Goal: Complete Application Form: Complete application form

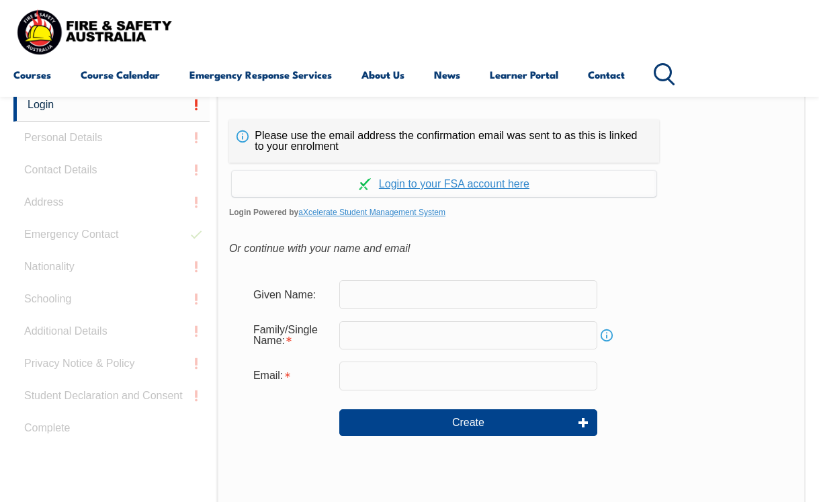
scroll to position [324, 0]
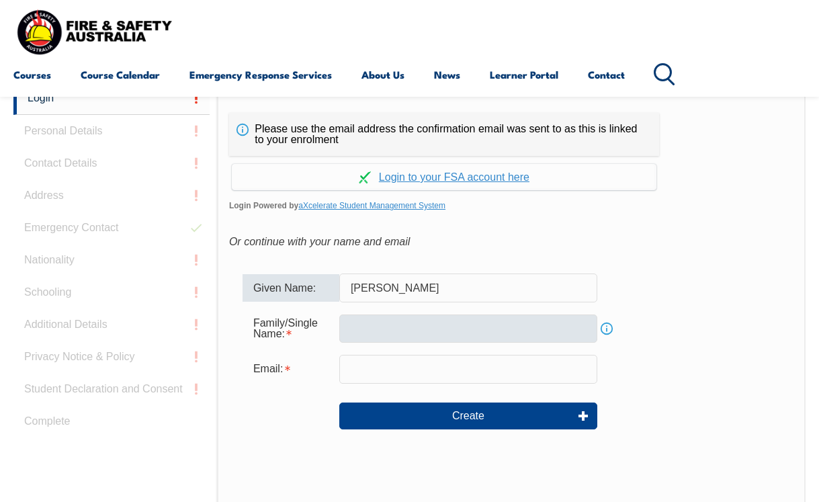
type input "Claire"
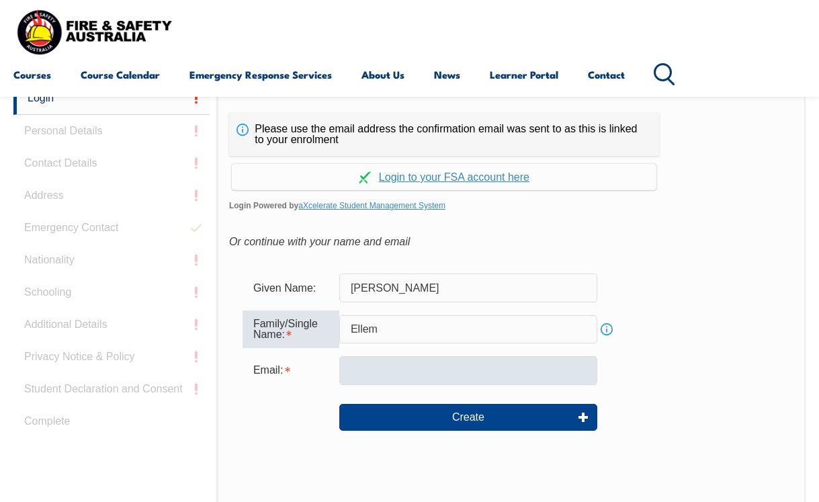
type input "Ellem"
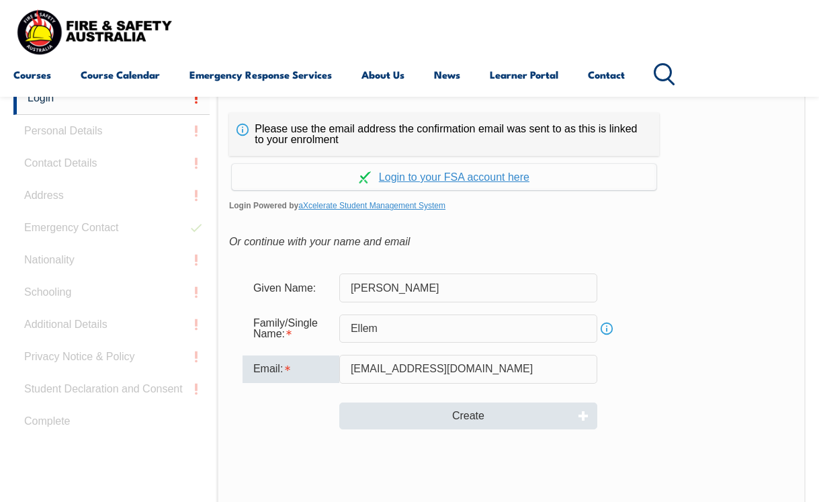
type input "claireellem2@gmail.com"
click at [439, 416] on button "Create" at bounding box center [468, 415] width 258 height 27
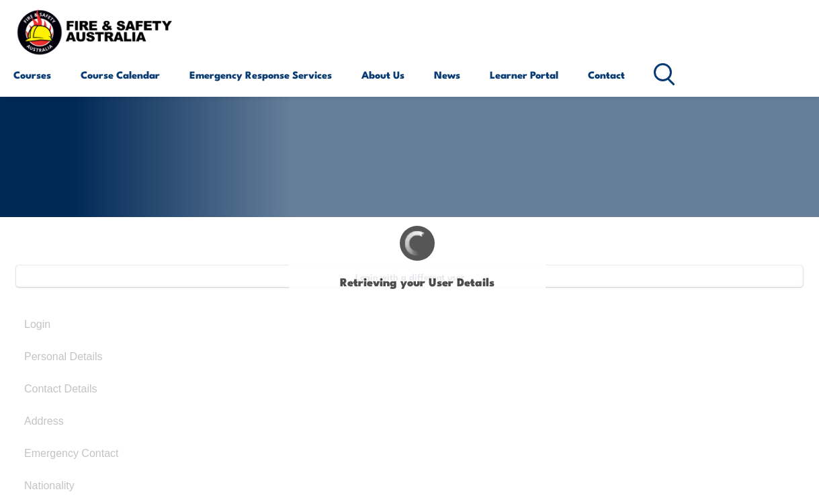
scroll to position [128, 0]
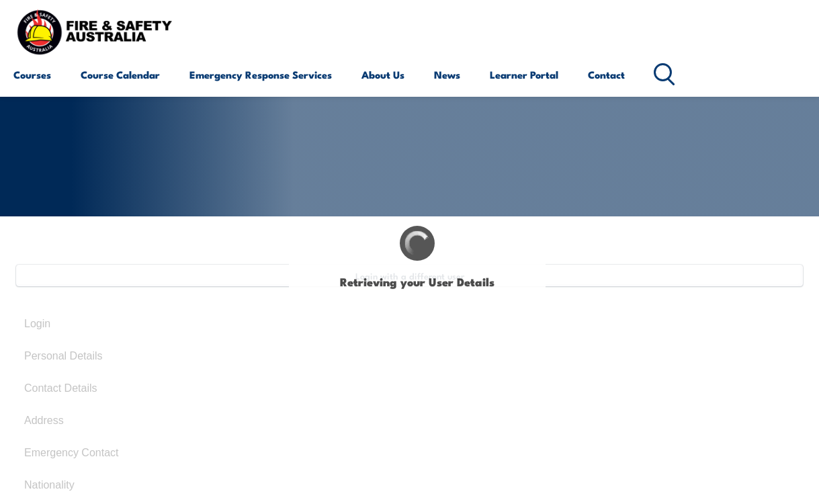
type input "Claire"
type input "Ellem"
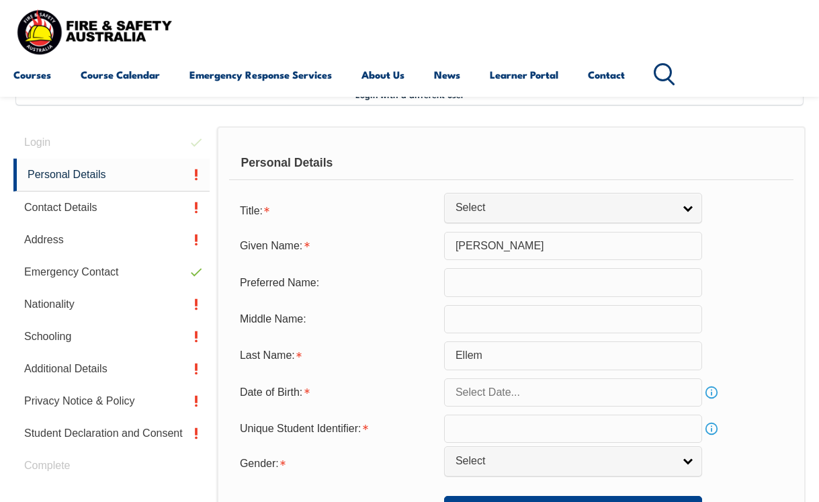
scroll to position [326, 0]
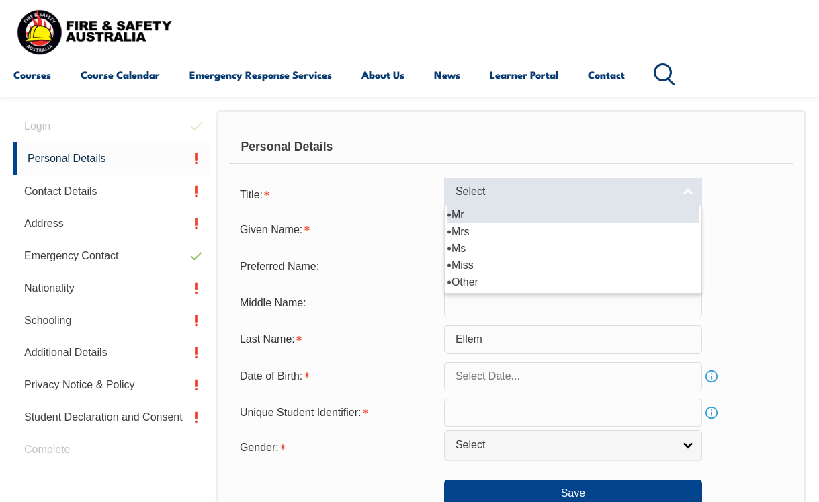
click at [470, 198] on span "Select" at bounding box center [564, 192] width 218 height 14
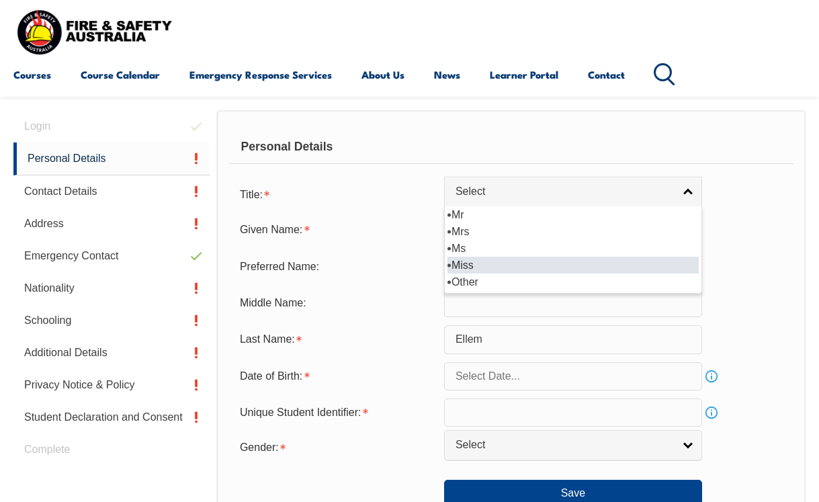
click at [472, 271] on li "Miss" at bounding box center [572, 265] width 251 height 17
select select "Miss"
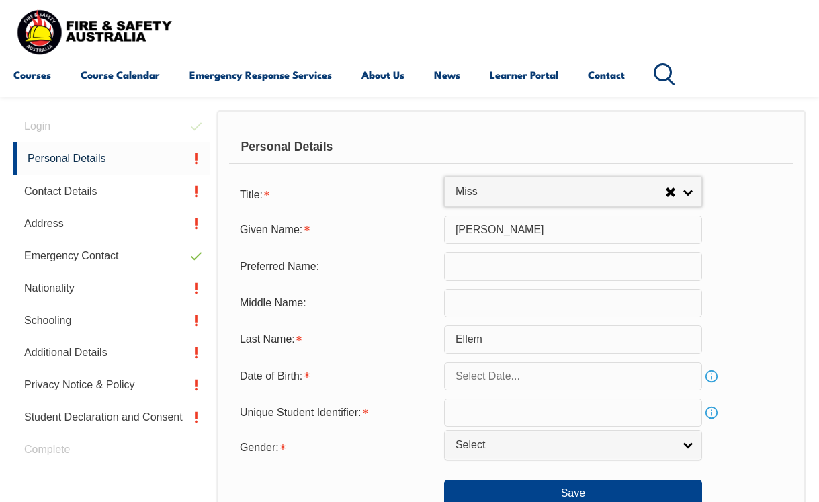
click at [475, 277] on input "text" at bounding box center [573, 266] width 258 height 28
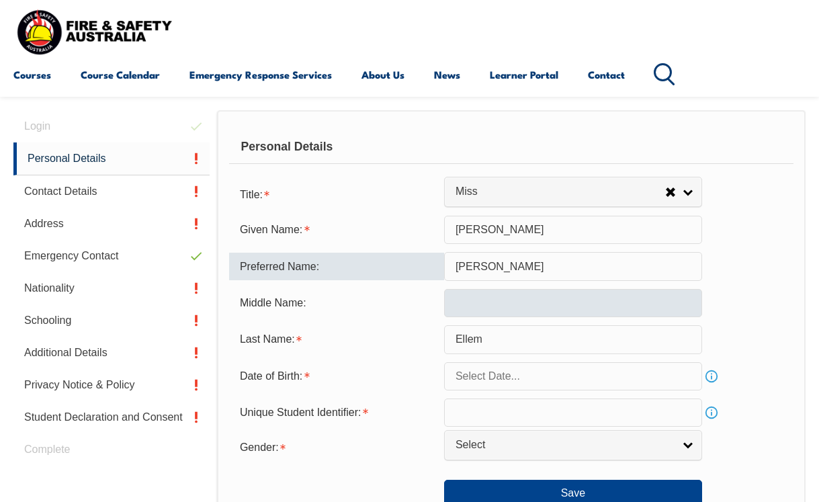
type input "Claire"
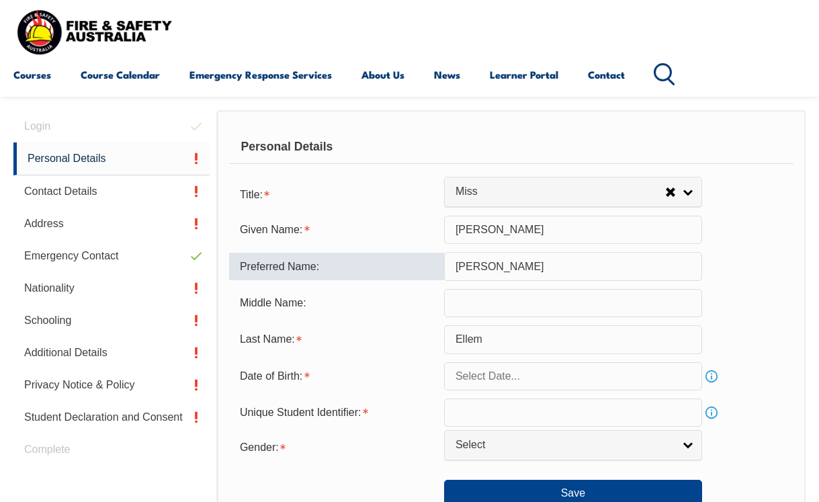
click at [476, 317] on input "text" at bounding box center [573, 303] width 258 height 28
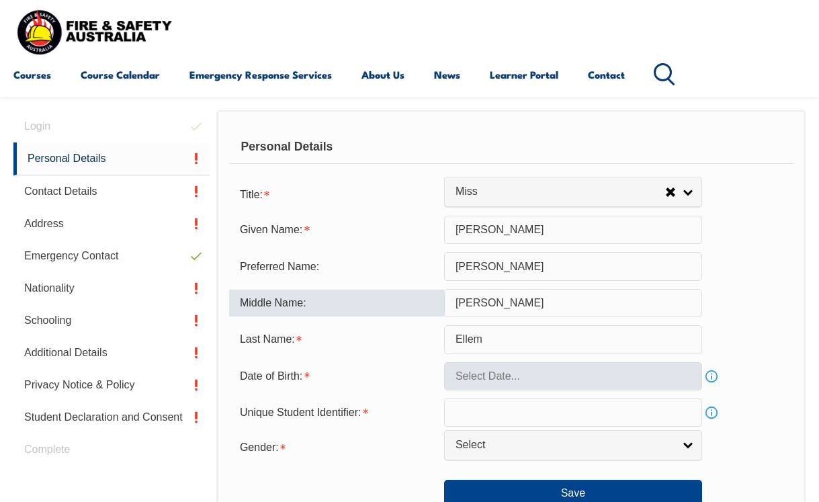
type input "Elizabeth"
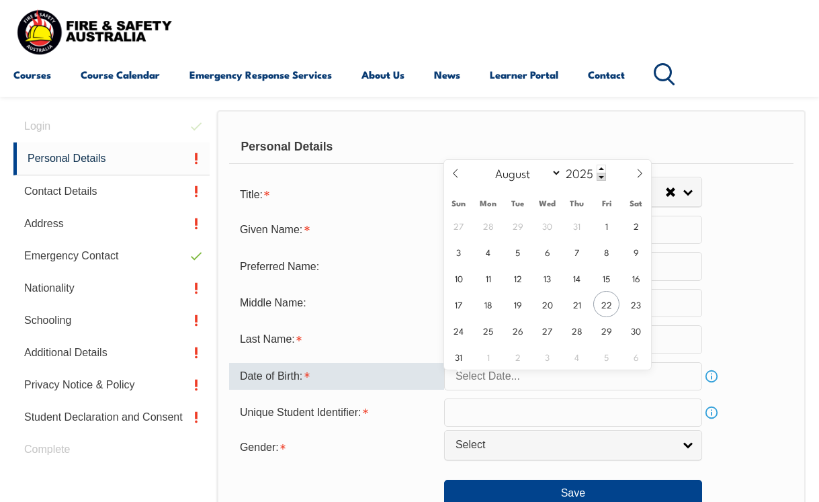
click at [505, 384] on input "text" at bounding box center [573, 376] width 258 height 28
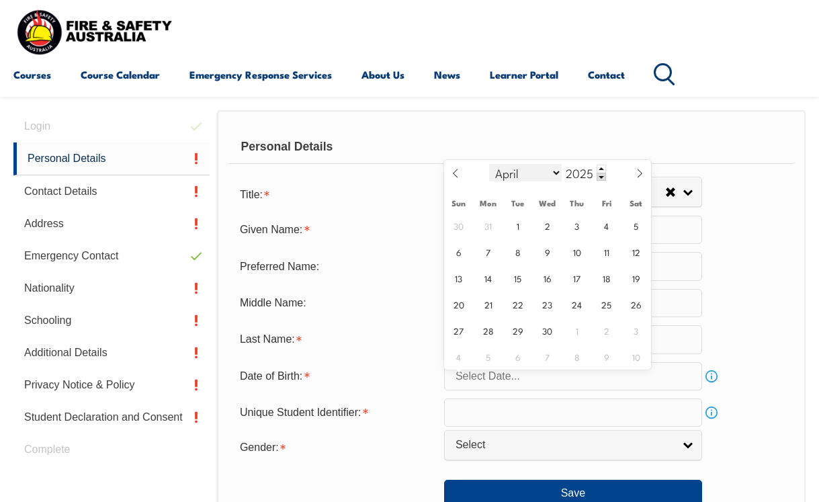
select select "2"
click at [601, 169] on span at bounding box center [601, 169] width 9 height 8
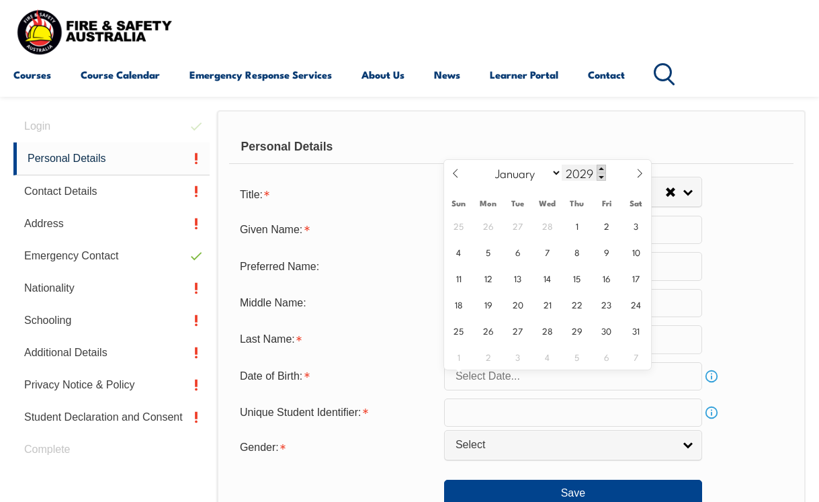
click at [601, 169] on span at bounding box center [601, 169] width 9 height 8
click at [601, 175] on span at bounding box center [601, 177] width 9 height 8
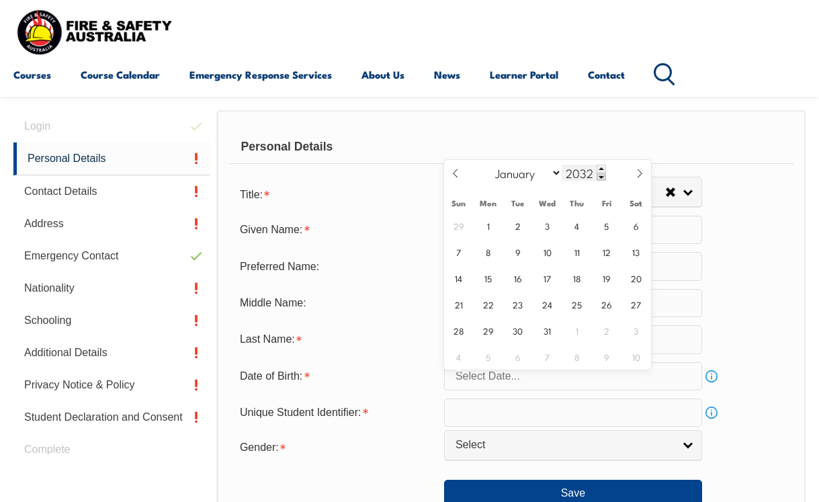
click at [601, 175] on span at bounding box center [601, 177] width 9 height 8
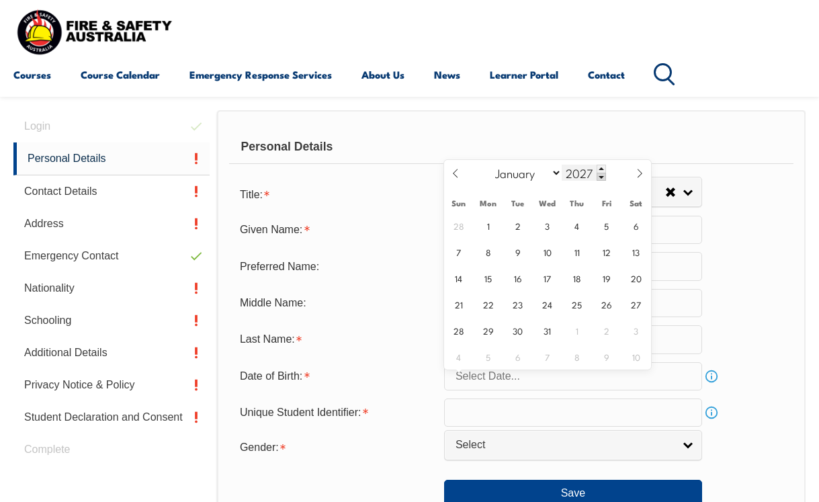
click at [601, 175] on span at bounding box center [601, 177] width 9 height 8
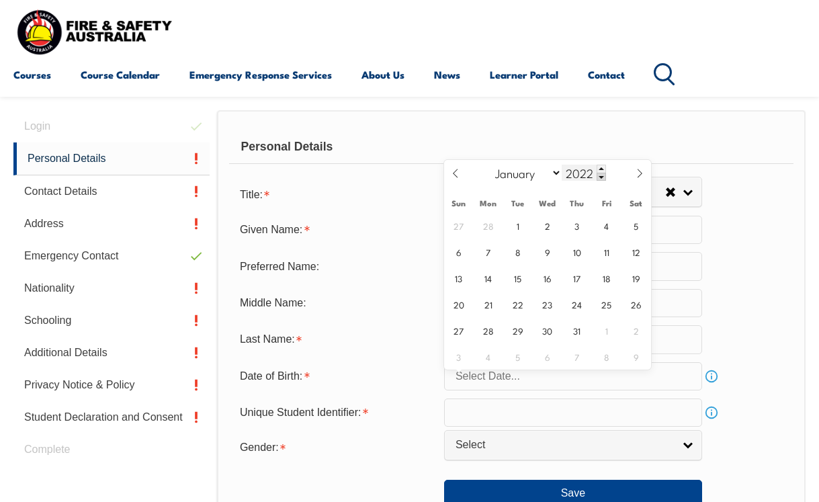
click at [601, 175] on span at bounding box center [601, 177] width 9 height 8
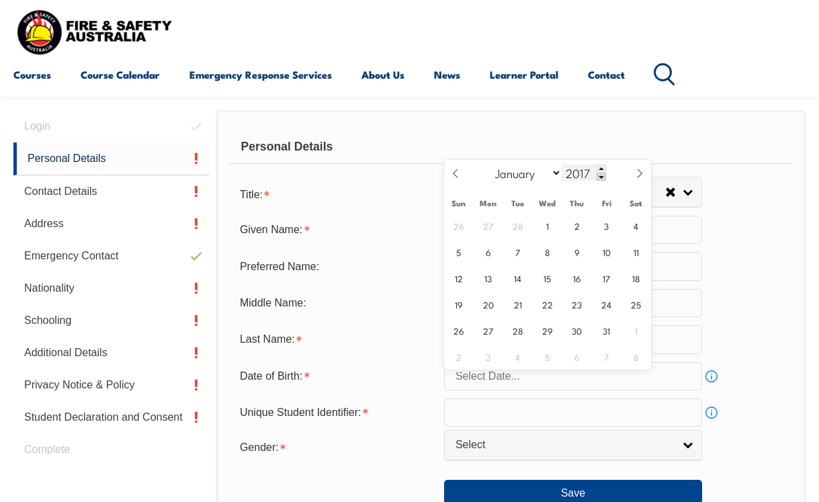
click at [601, 175] on span at bounding box center [601, 177] width 9 height 8
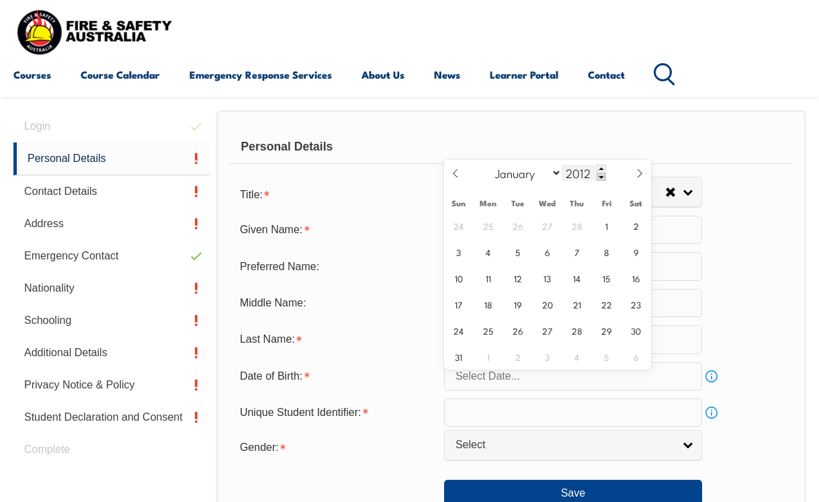
click at [601, 175] on span at bounding box center [601, 177] width 9 height 8
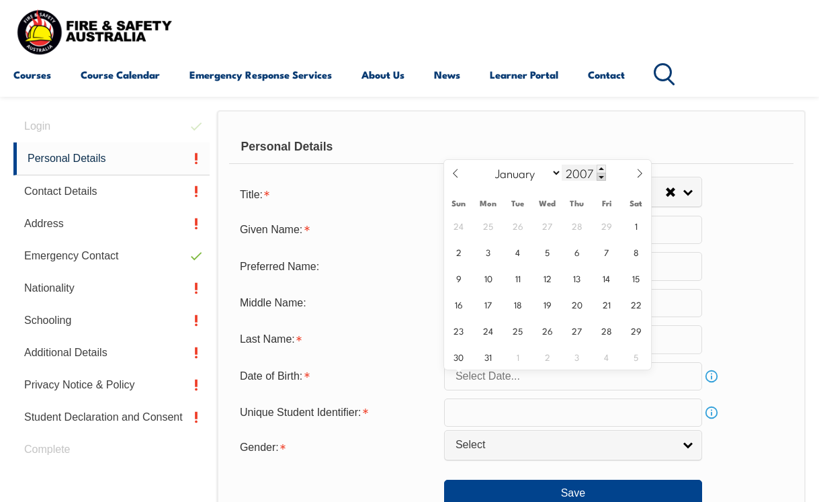
click at [601, 175] on span at bounding box center [601, 177] width 9 height 8
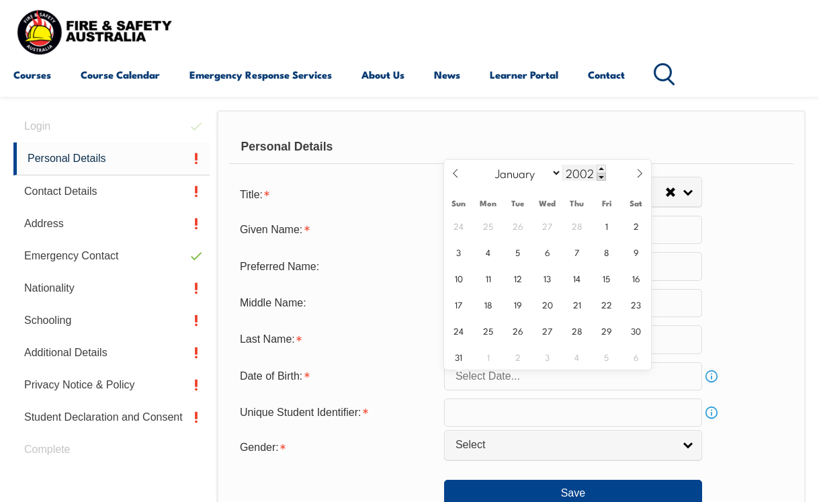
click at [601, 175] on span at bounding box center [601, 177] width 9 height 8
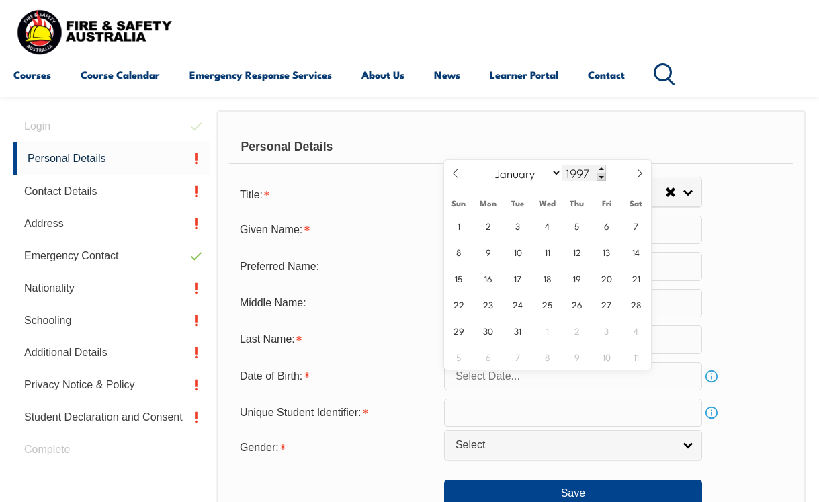
click at [601, 175] on span at bounding box center [601, 177] width 9 height 8
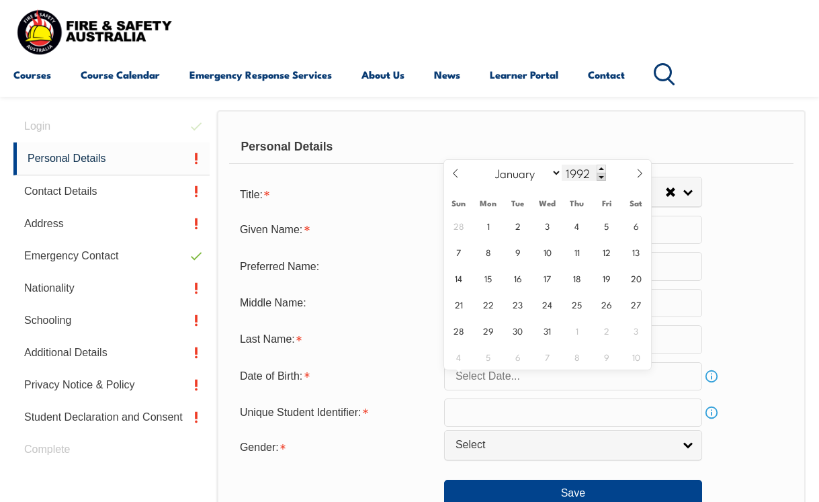
click at [601, 175] on span at bounding box center [601, 177] width 9 height 8
click at [603, 166] on span at bounding box center [601, 169] width 9 height 8
type input "1993"
click at [636, 251] on span "13" at bounding box center [636, 251] width 26 height 26
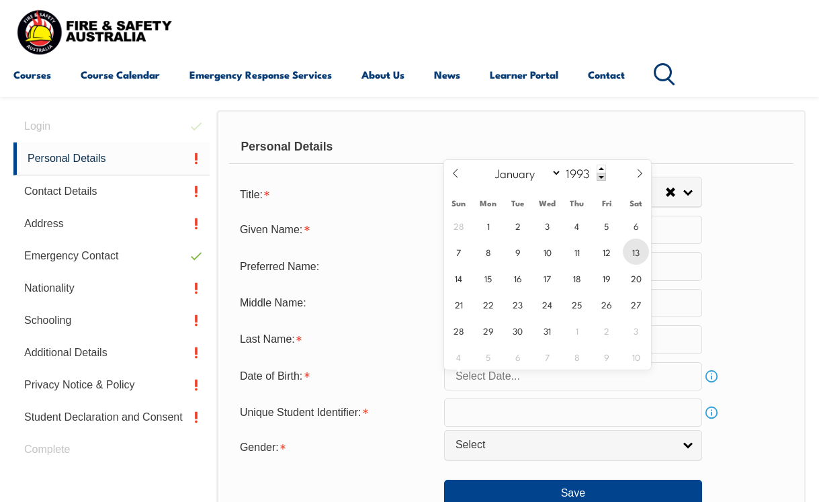
type input "March 13, 1993"
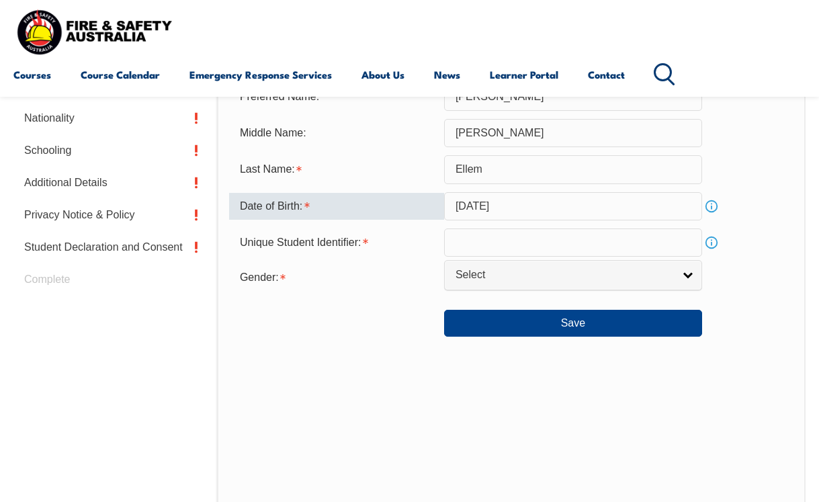
scroll to position [499, 0]
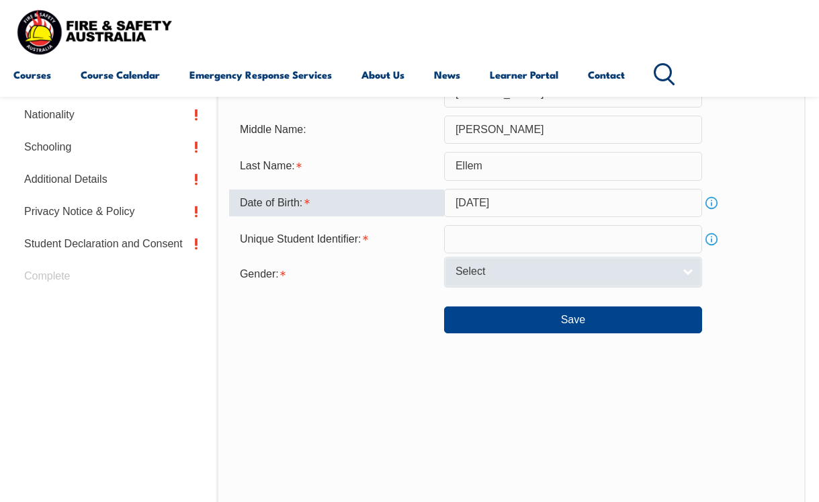
click at [572, 279] on span "Select" at bounding box center [564, 272] width 218 height 14
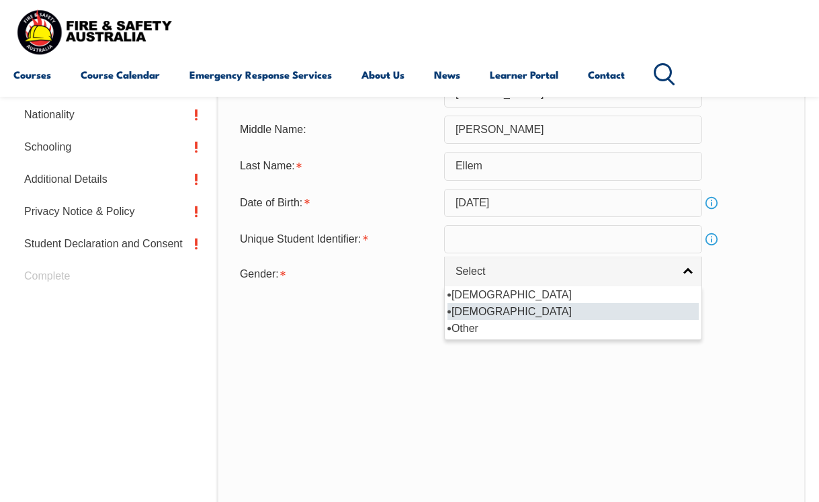
click at [535, 320] on li "Female" at bounding box center [572, 311] width 251 height 17
select select "F"
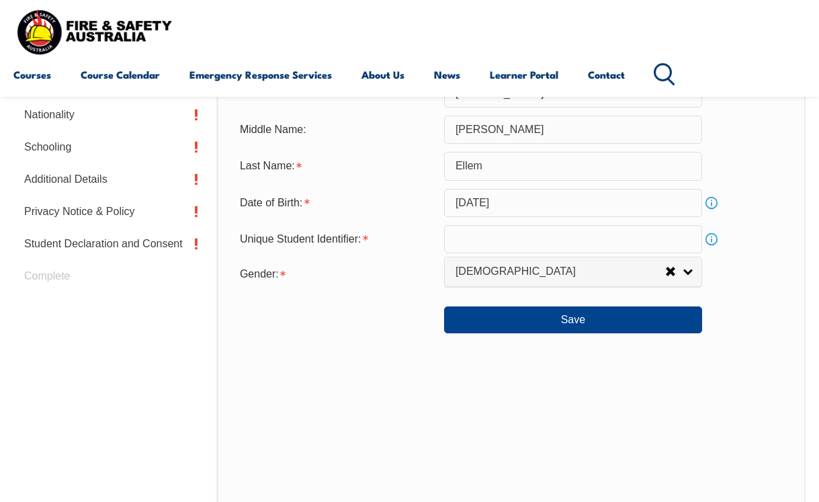
click at [534, 253] on input "text" at bounding box center [573, 239] width 258 height 28
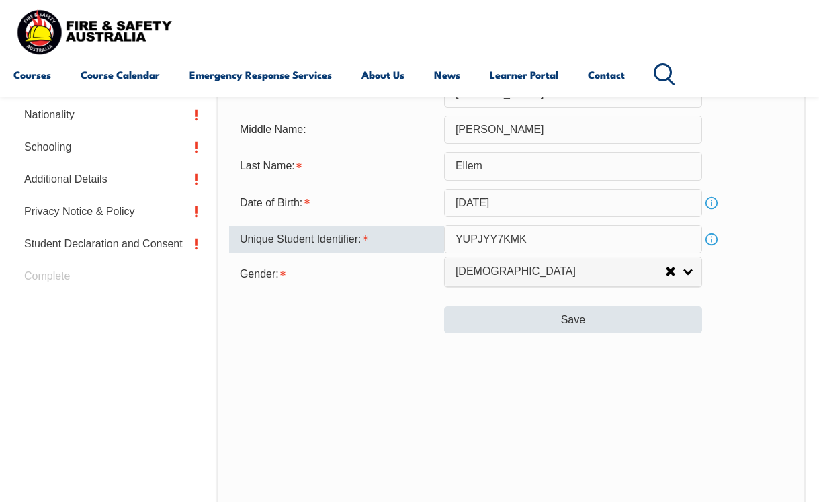
type input "YUPJYY7KMK"
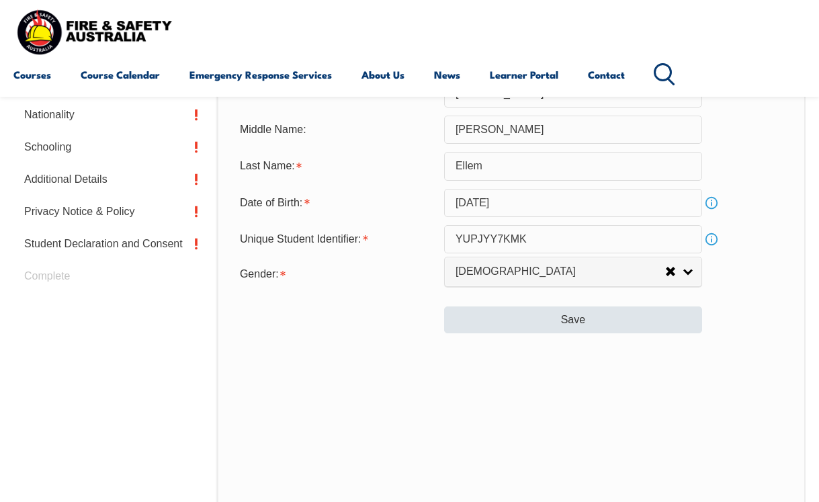
click at [600, 333] on button "Save" at bounding box center [573, 319] width 258 height 27
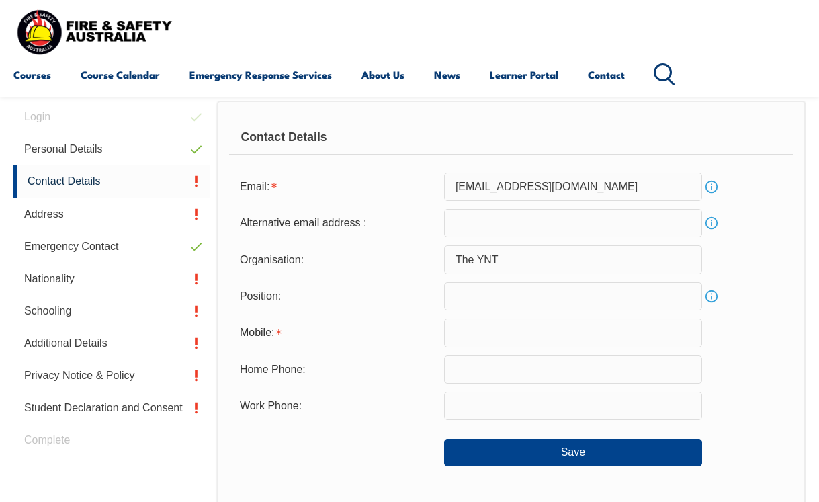
scroll to position [326, 0]
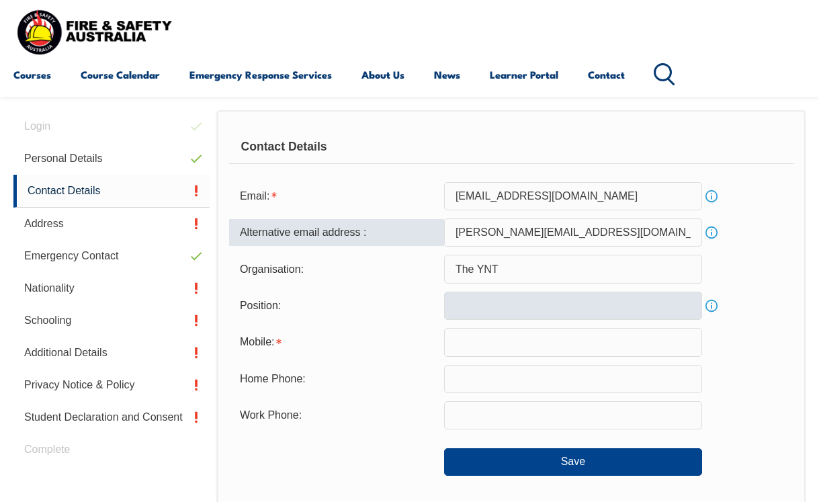
type input "claire.ellem@hotmail.com"
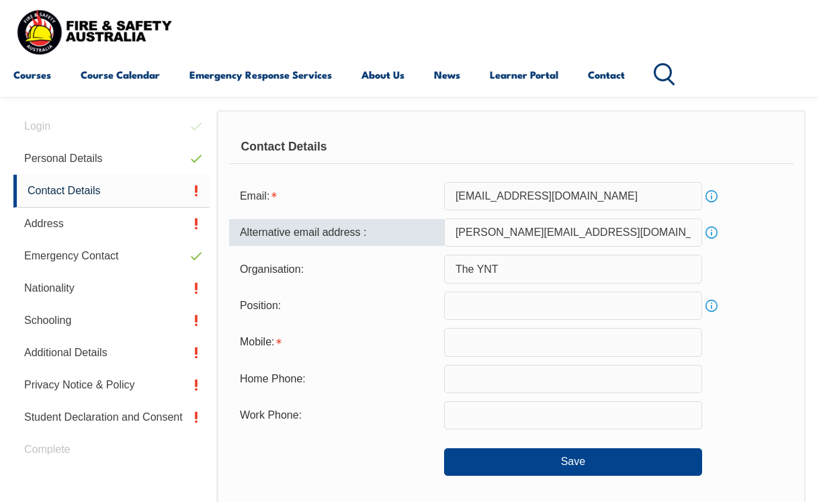
click at [505, 302] on input "text" at bounding box center [573, 306] width 258 height 28
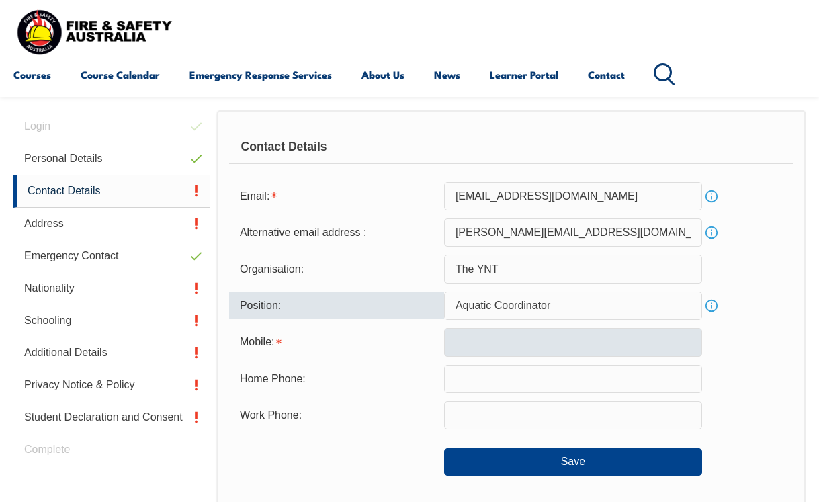
type input "Aquatic Coordinator"
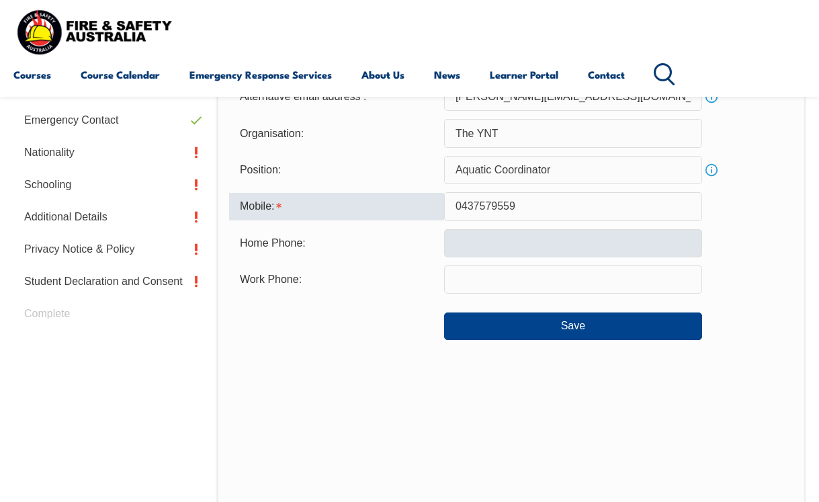
scroll to position [477, 0]
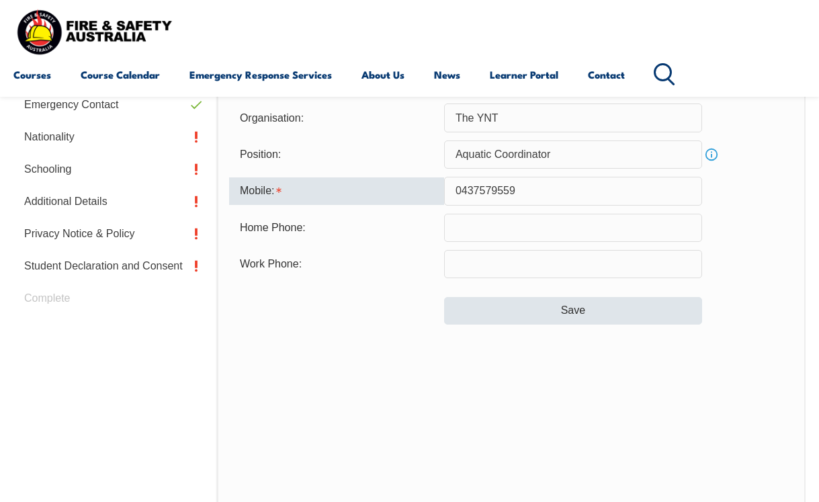
type input "0437579559"
click at [535, 315] on button "Save" at bounding box center [573, 310] width 258 height 27
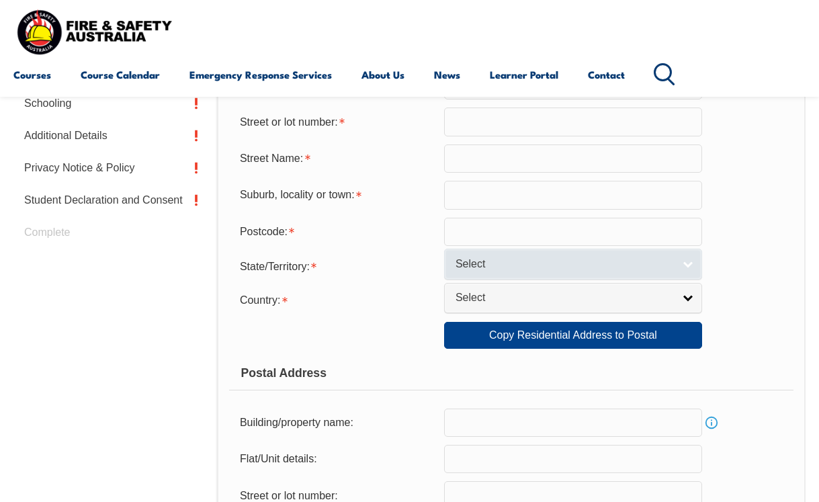
scroll to position [544, 0]
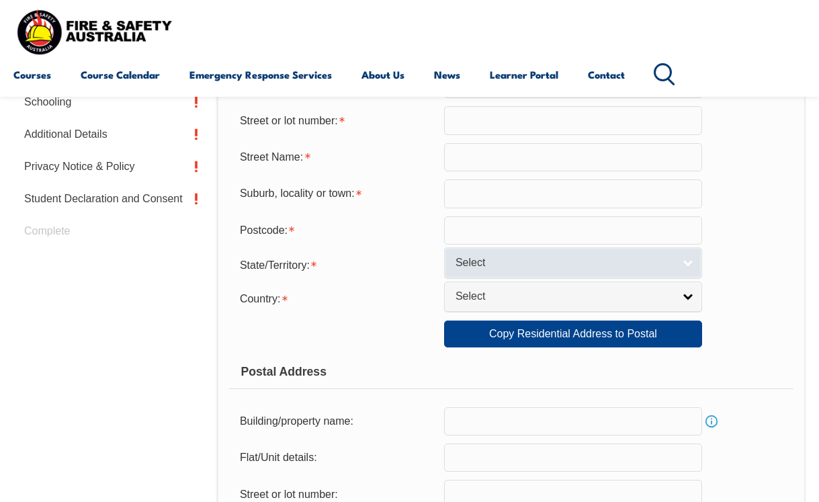
click at [503, 270] on span "Select" at bounding box center [564, 263] width 218 height 14
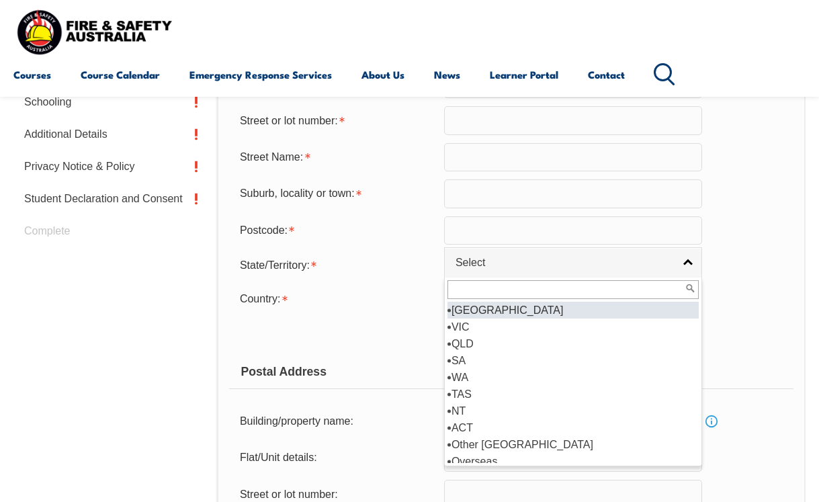
click at [488, 318] on li "NSW" at bounding box center [572, 310] width 251 height 17
select select "NSW"
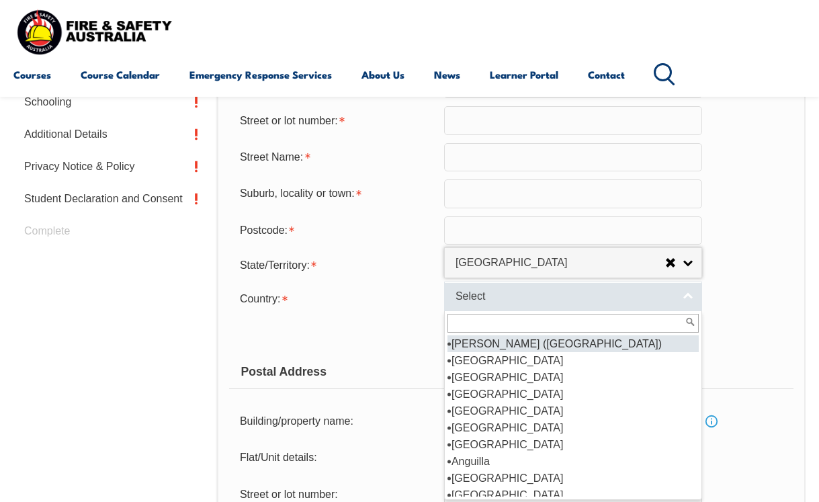
click at [490, 304] on span "Select" at bounding box center [564, 297] width 218 height 14
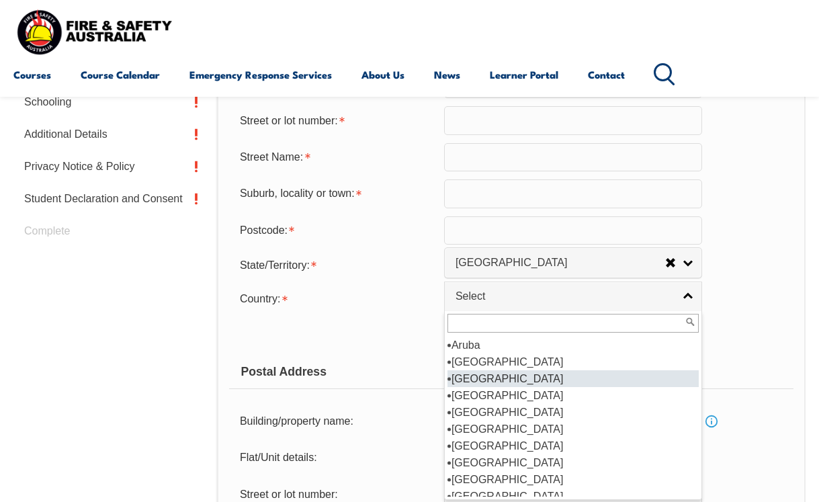
scroll to position [194, 0]
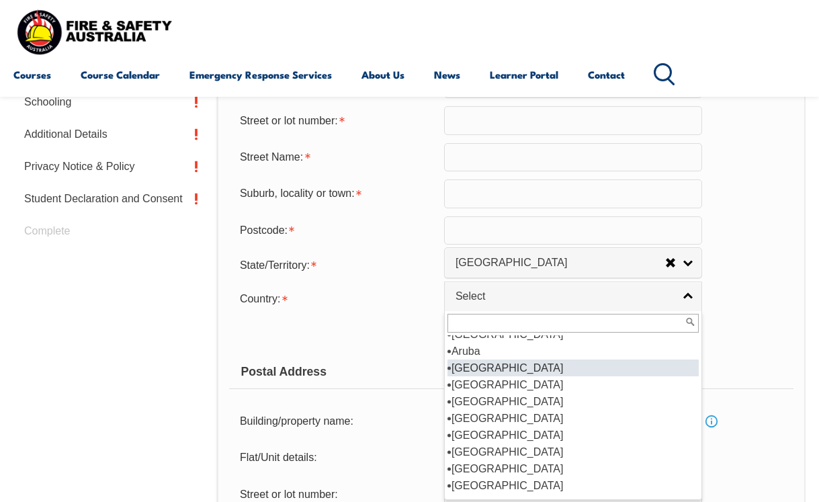
click at [475, 376] on li "Australia" at bounding box center [572, 367] width 251 height 17
select select "1101"
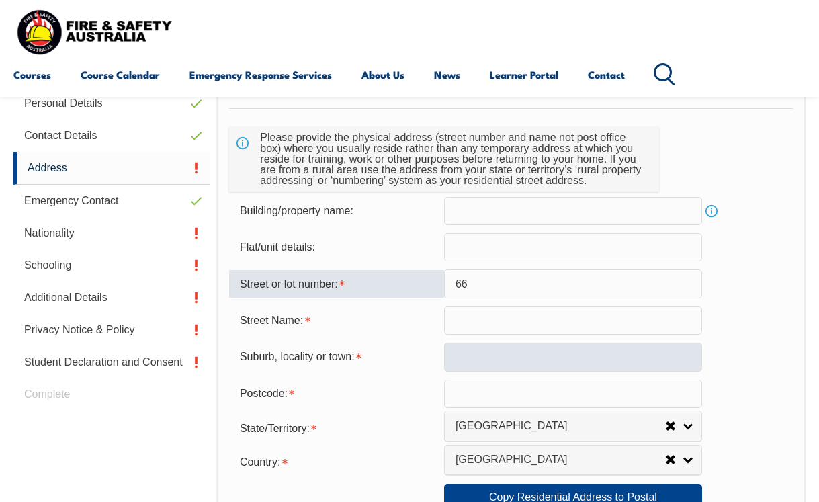
scroll to position [389, 0]
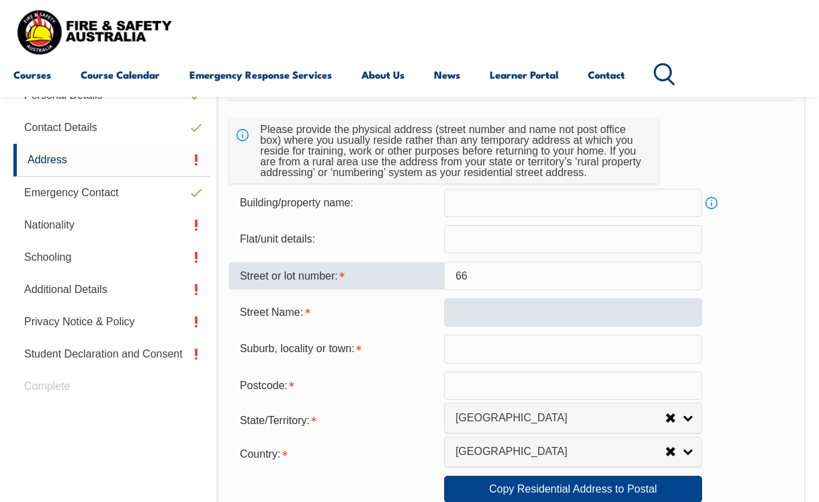
type input "66"
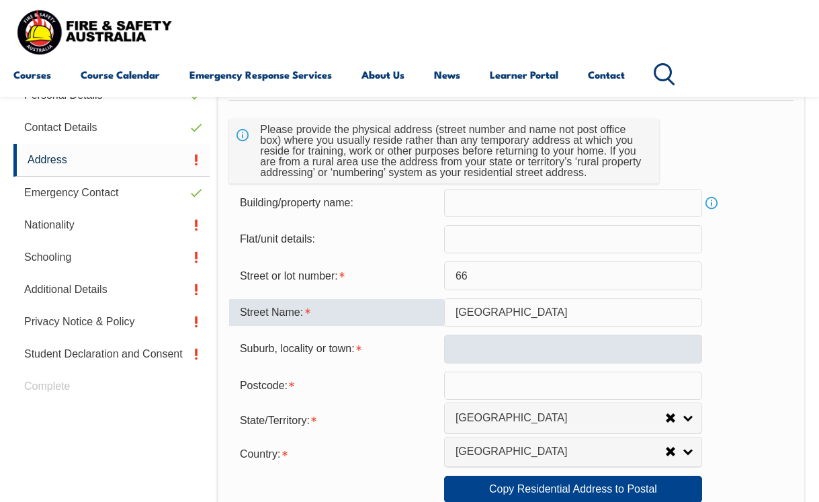
type input "Cabbage Tree Road"
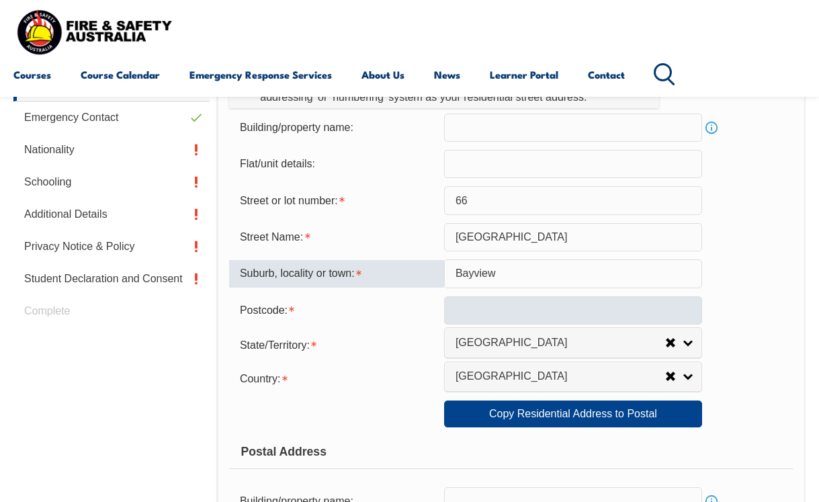
scroll to position [471, 0]
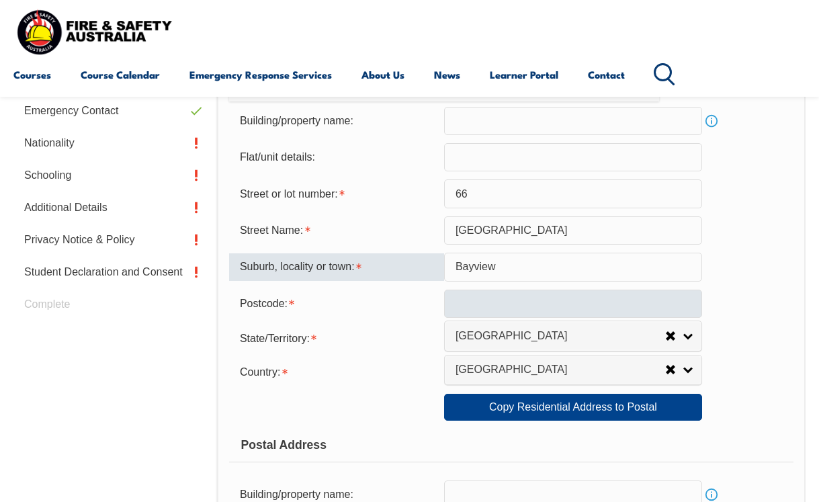
type input "Bayview"
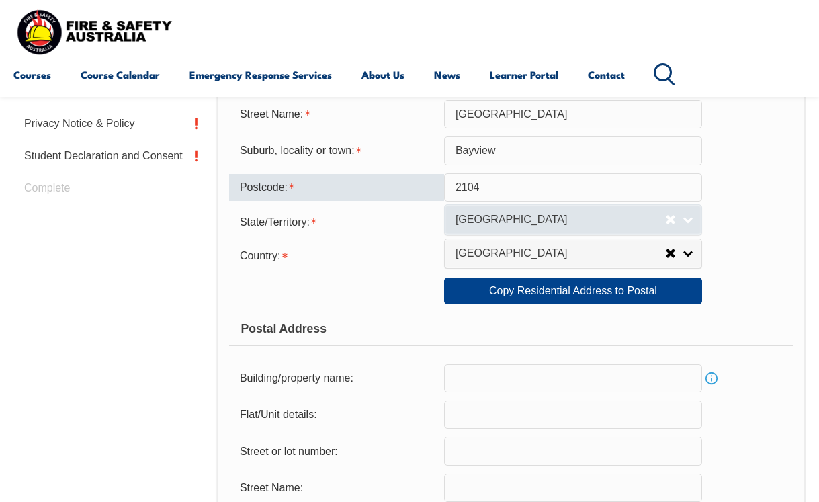
scroll to position [593, 0]
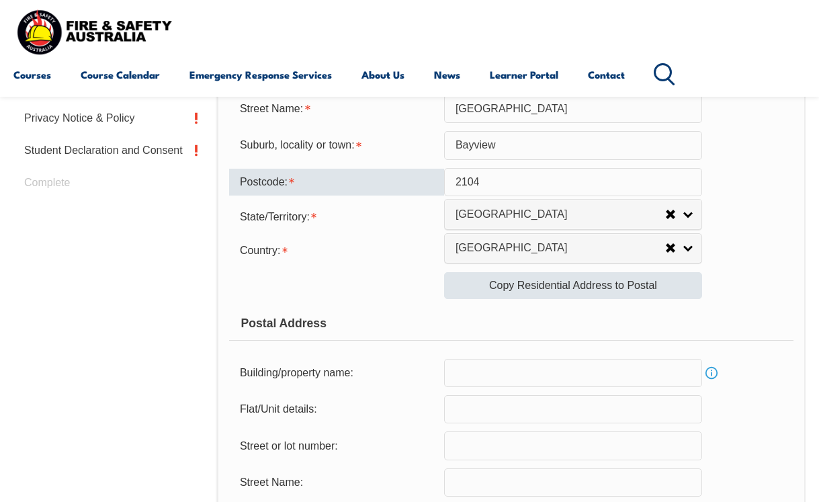
type input "2104"
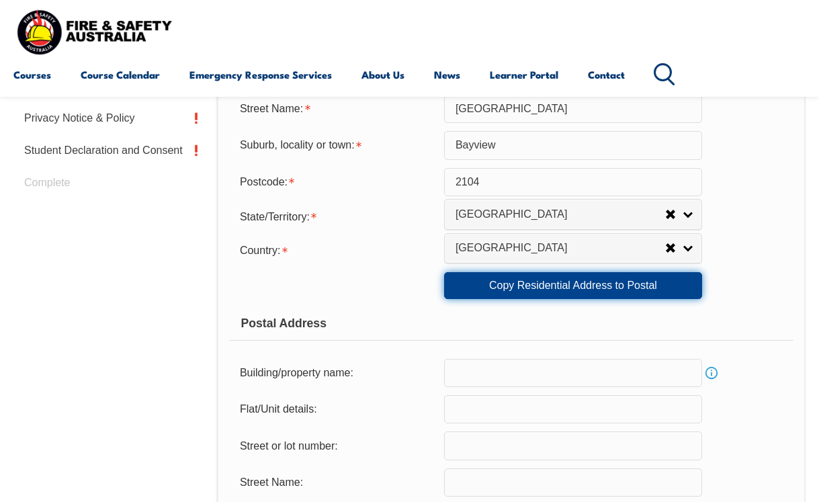
click at [516, 299] on link "Copy Residential Address to Postal" at bounding box center [573, 285] width 258 height 27
type input "66"
type input "Cabbage Tree Road"
type input "Bayview"
select select "NSW"
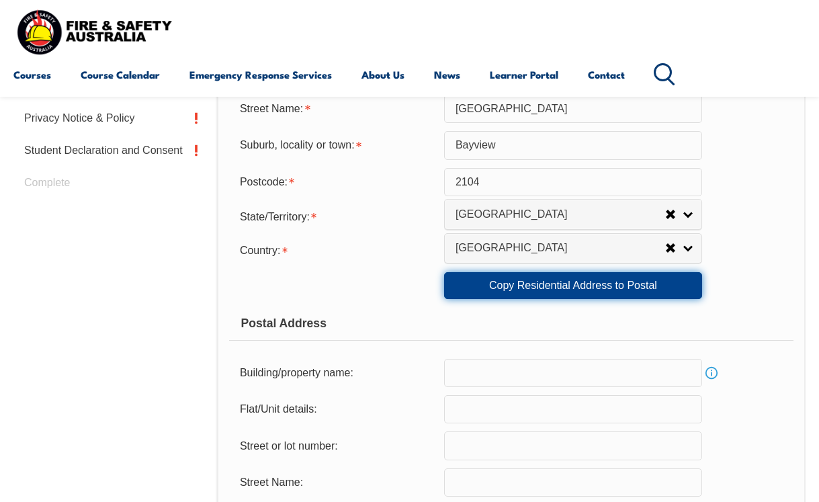
type input "2104"
select select "1101"
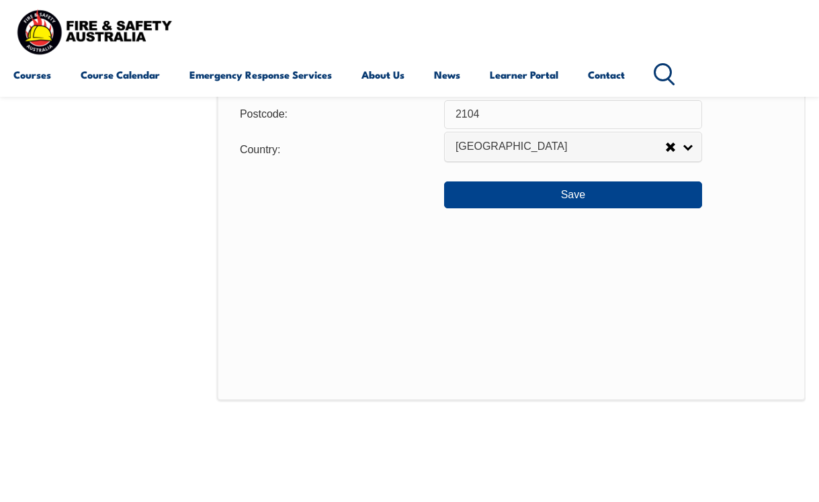
scroll to position [1113, 0]
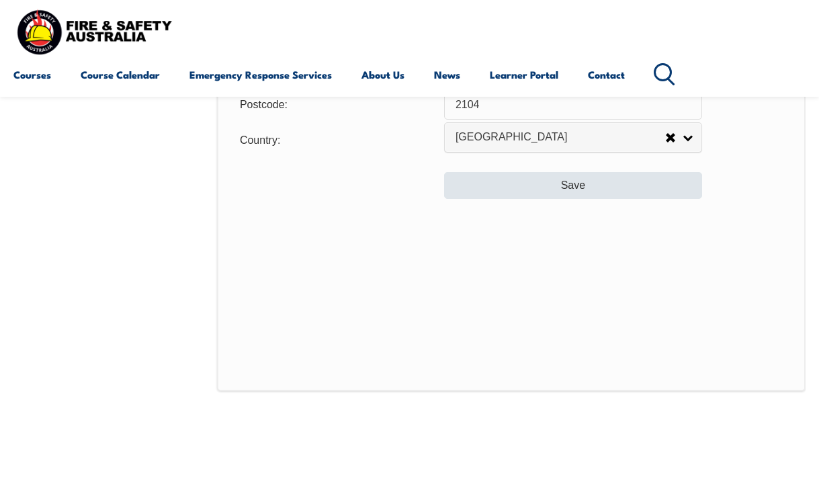
click at [515, 199] on button "Save" at bounding box center [573, 185] width 258 height 27
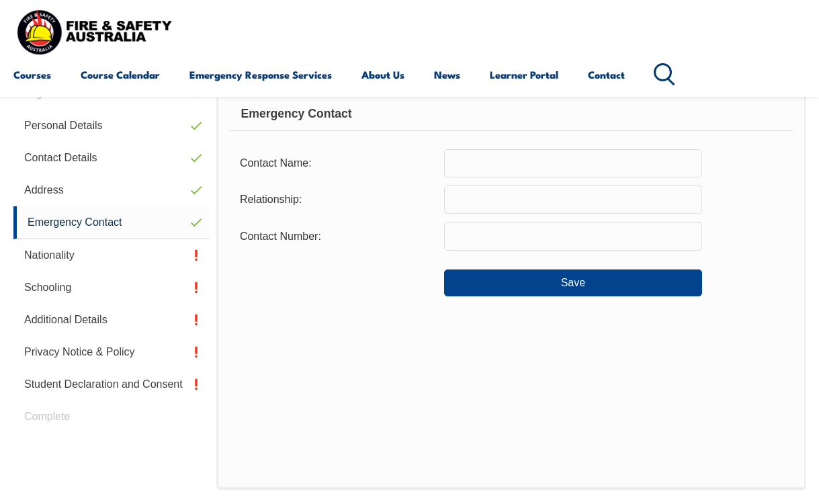
scroll to position [326, 0]
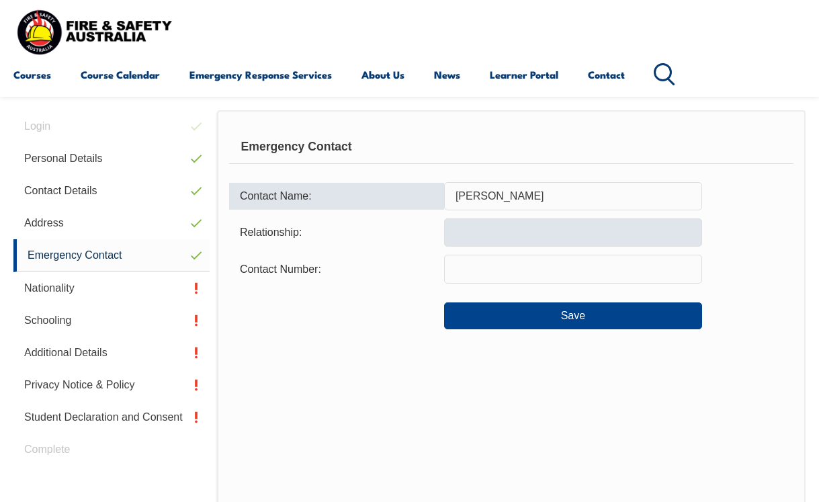
type input "Greg Ellem"
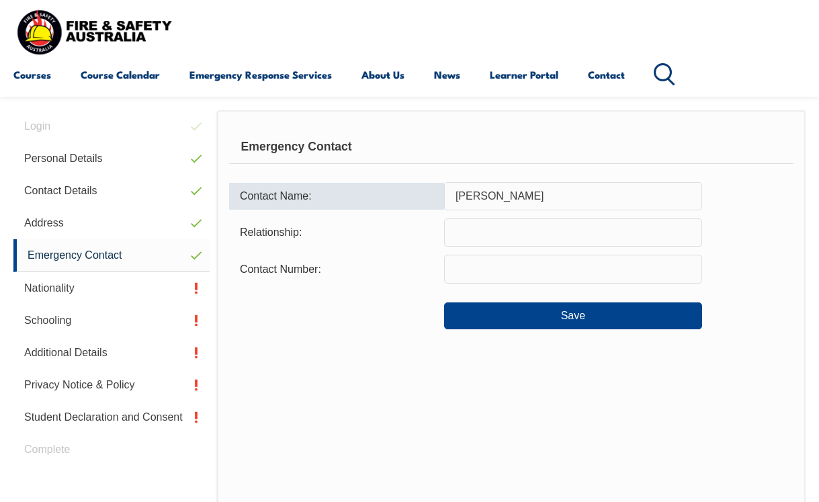
click at [492, 234] on input "text" at bounding box center [573, 232] width 258 height 28
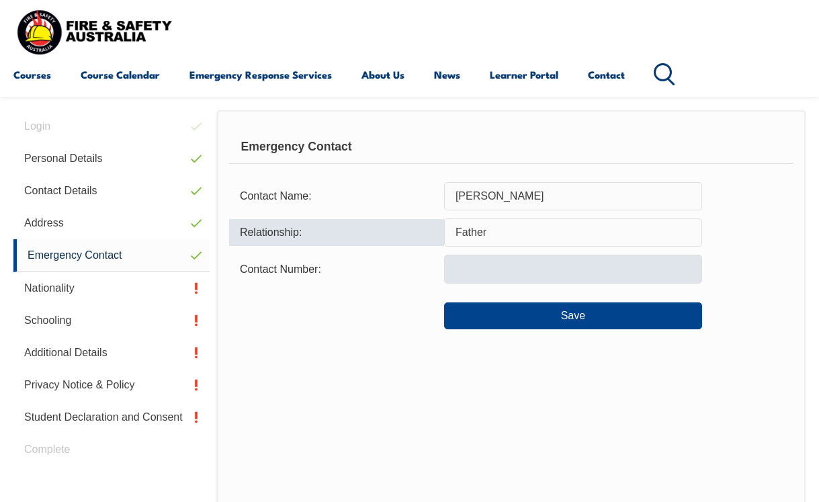
type input "Father"
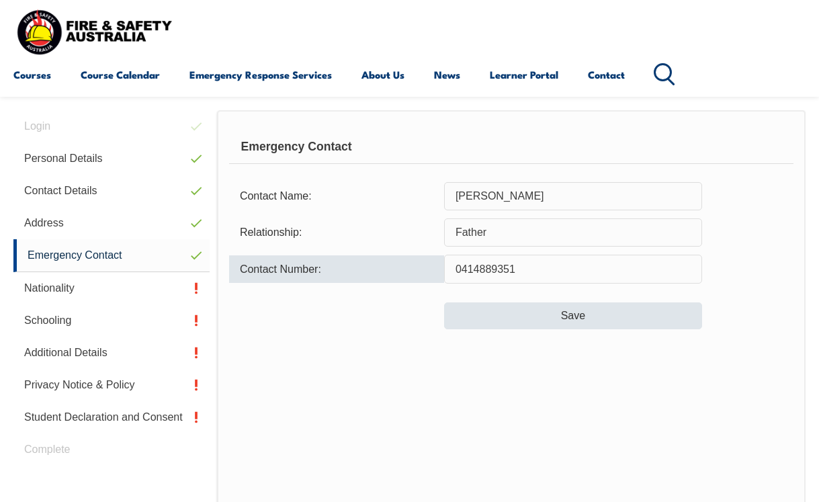
type input "0414889351"
click at [498, 310] on button "Save" at bounding box center [573, 315] width 258 height 27
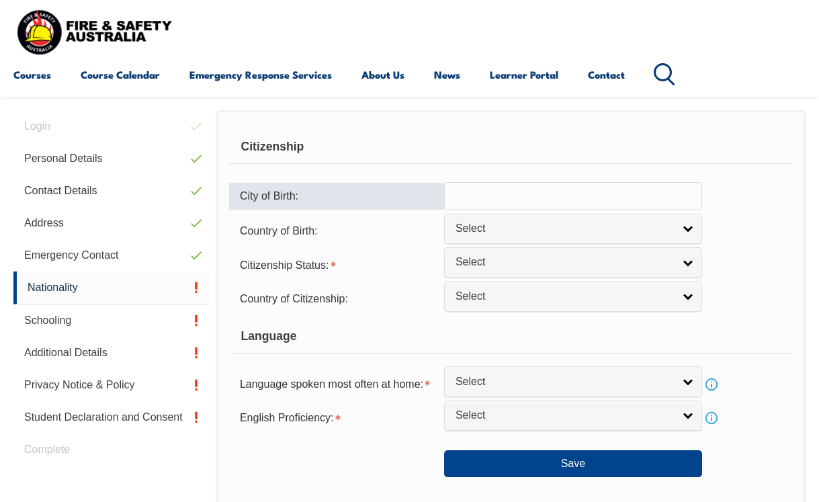
type input "A"
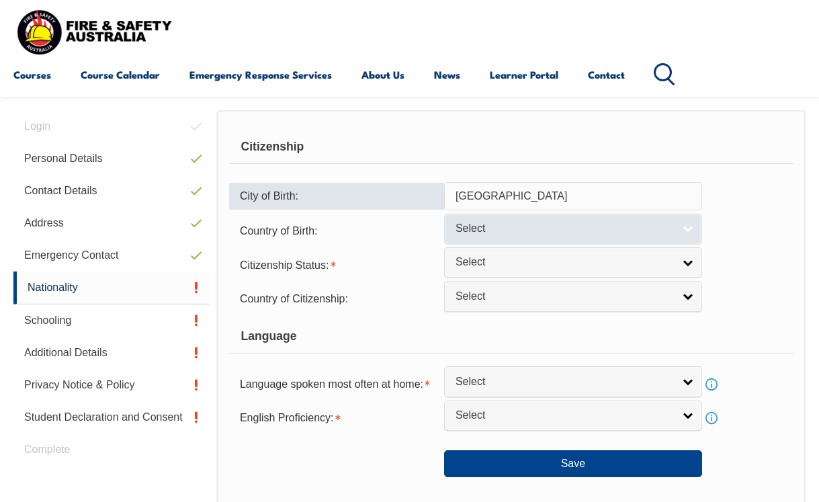
type input "Sydney"
click at [652, 236] on span "Select" at bounding box center [564, 229] width 218 height 14
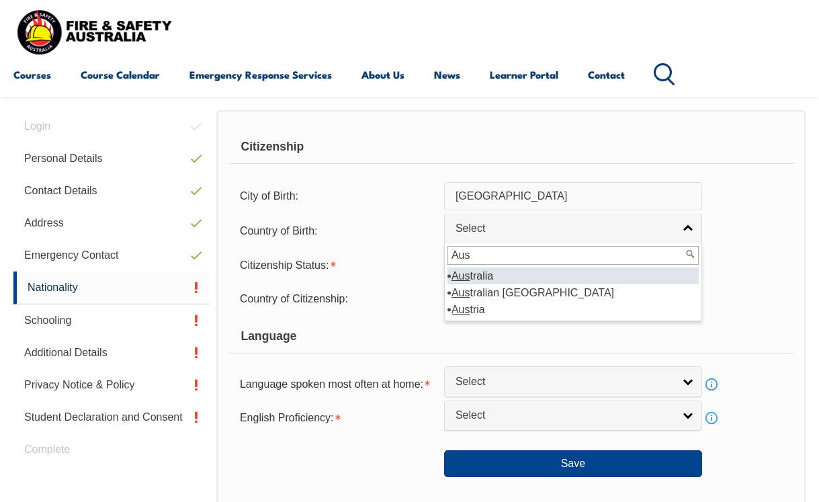
type input "Aus"
click at [509, 284] on li "Aus tralia" at bounding box center [572, 275] width 251 height 17
select select "1101"
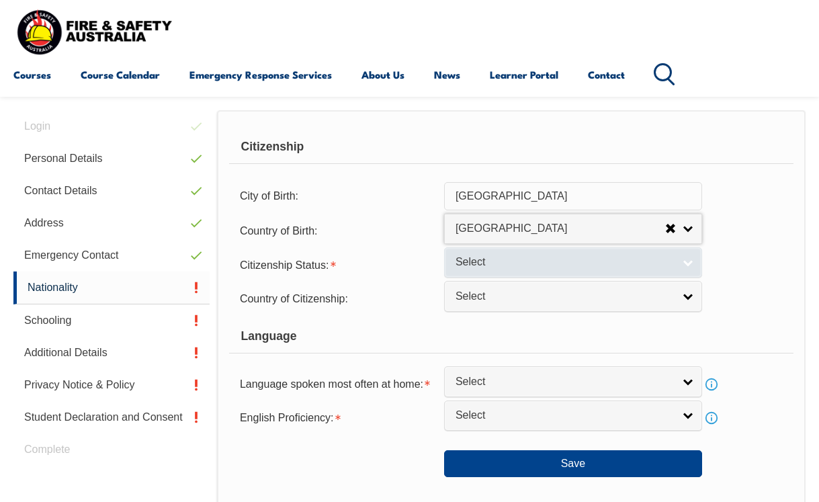
click at [484, 269] on span "Select" at bounding box center [564, 262] width 218 height 14
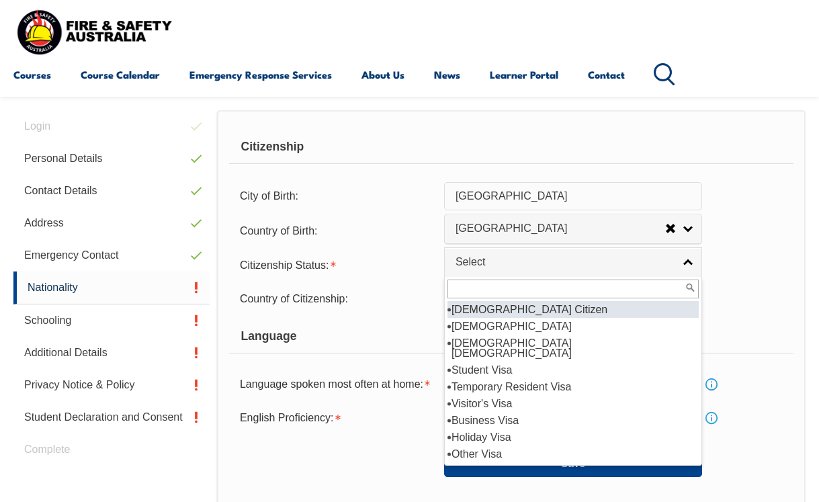
click at [474, 318] on li "Australian Citizen" at bounding box center [572, 309] width 251 height 17
select select "1"
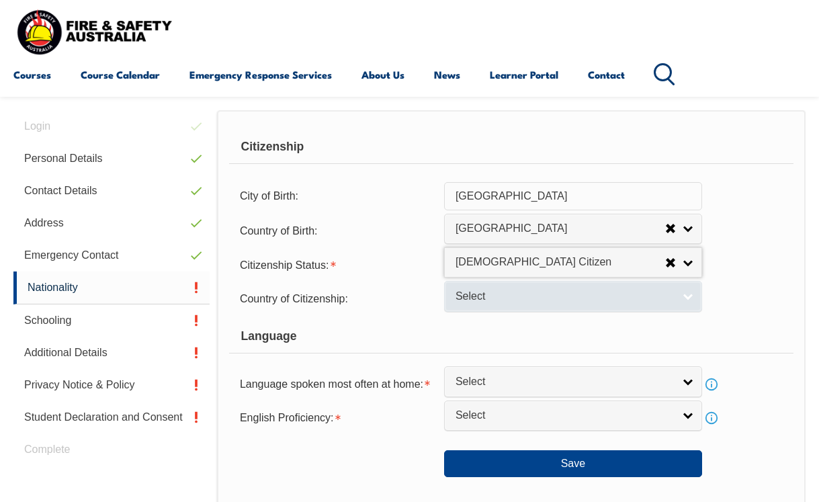
click at [473, 304] on span "Select" at bounding box center [564, 297] width 218 height 14
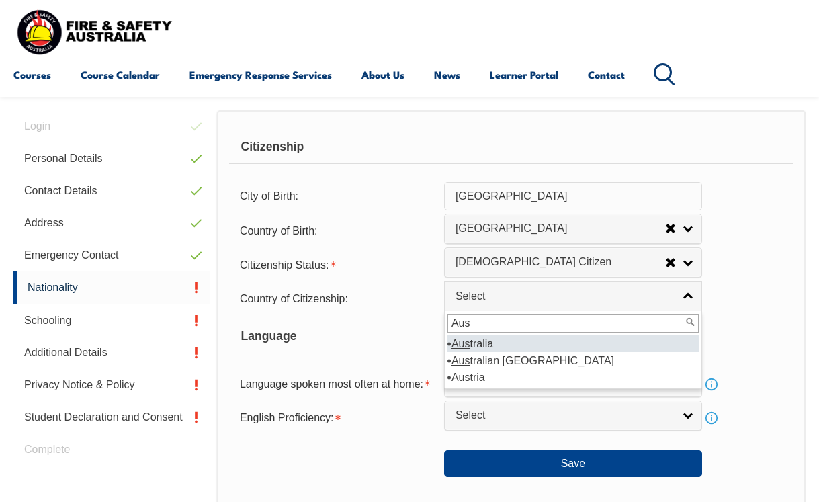
type input "Aus"
click at [487, 352] on li "Aus tralia" at bounding box center [572, 343] width 251 height 17
select select "1101"
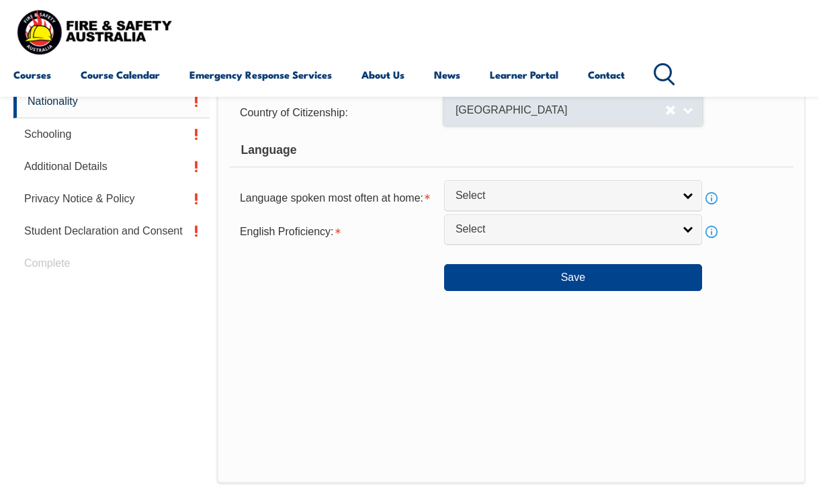
scroll to position [513, 0]
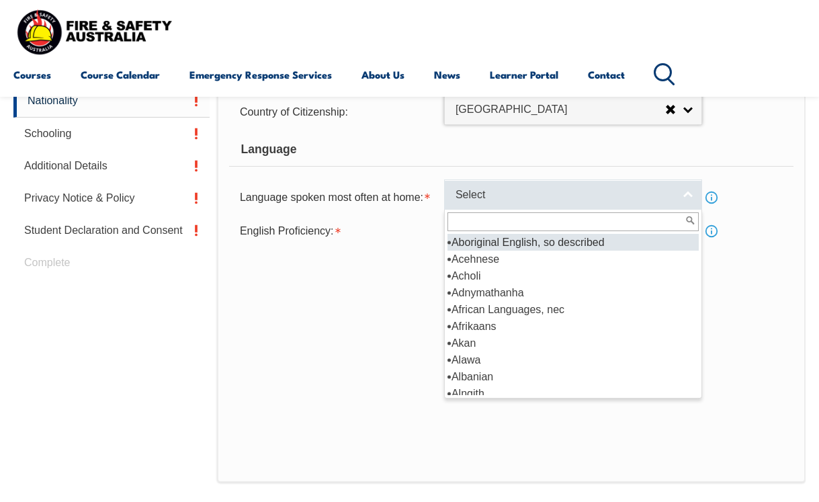
click at [502, 202] on span "Select" at bounding box center [564, 195] width 218 height 14
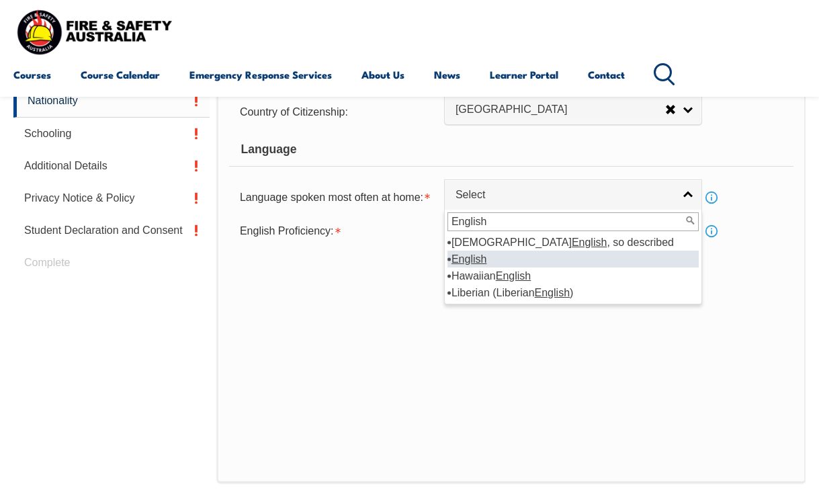
type input "English"
click at [474, 265] on em "English" at bounding box center [468, 258] width 35 height 11
select select "1201"
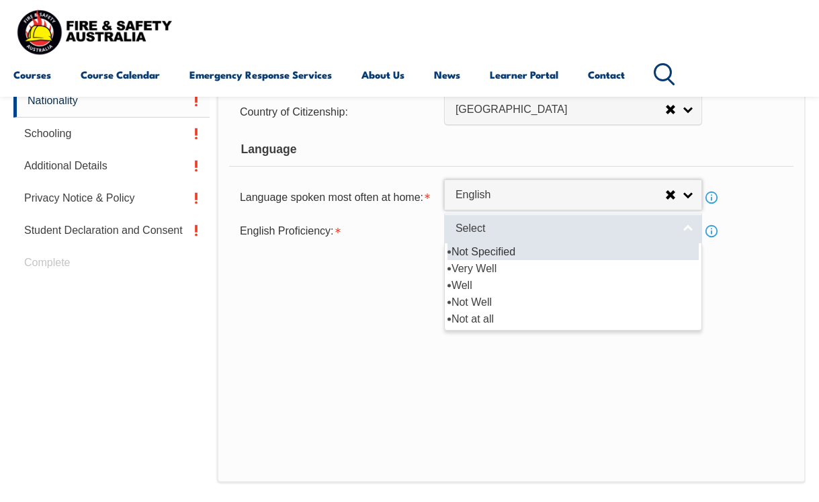
click at [494, 236] on span "Select" at bounding box center [564, 229] width 218 height 14
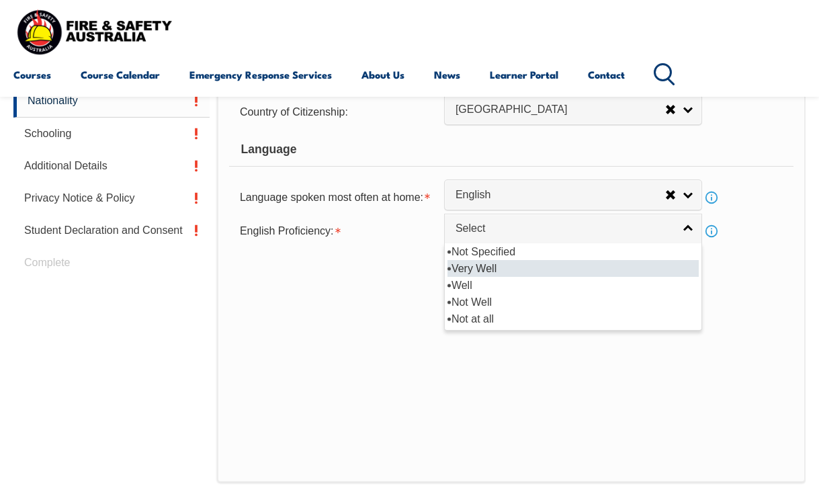
click at [485, 277] on li "Very Well" at bounding box center [572, 268] width 251 height 17
select select "1"
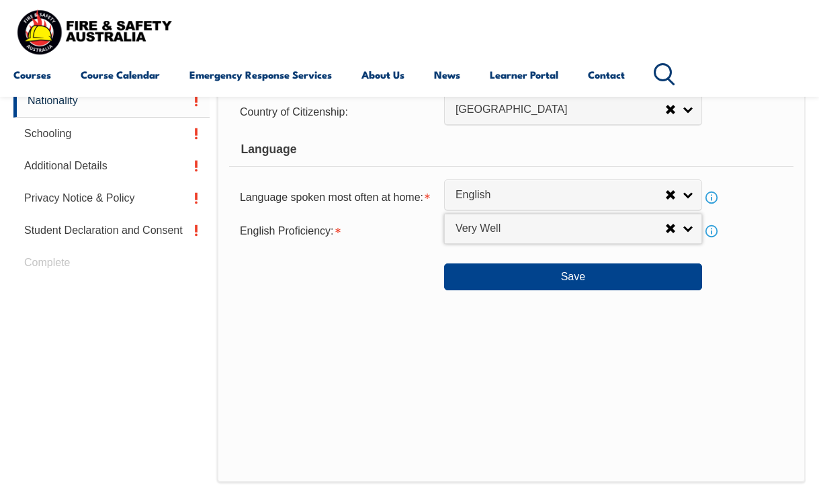
scroll to position [523, 0]
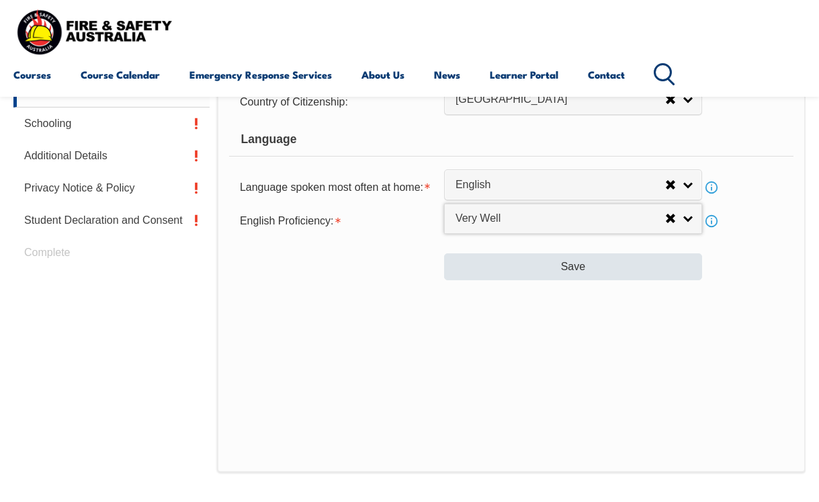
click at [468, 280] on button "Save" at bounding box center [573, 266] width 258 height 27
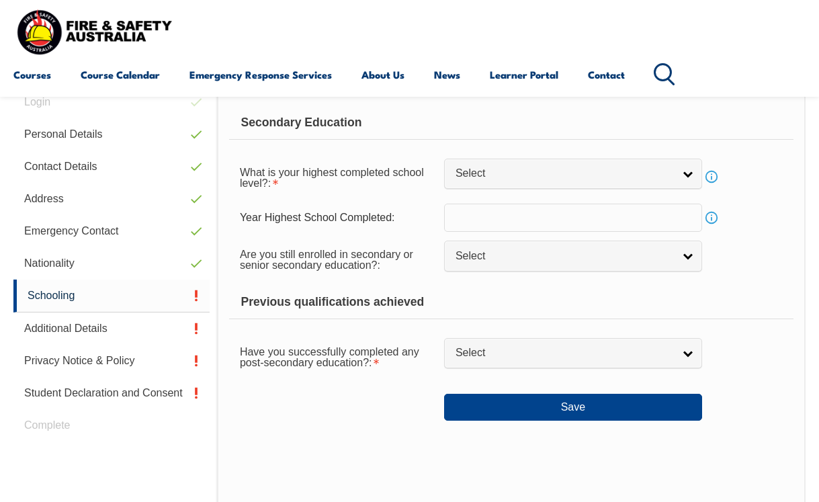
scroll to position [326, 0]
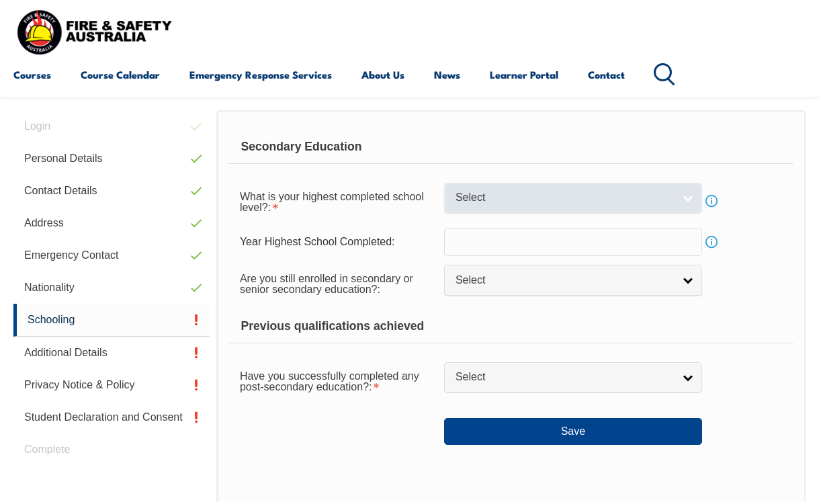
click at [596, 203] on span "Select" at bounding box center [564, 198] width 218 height 14
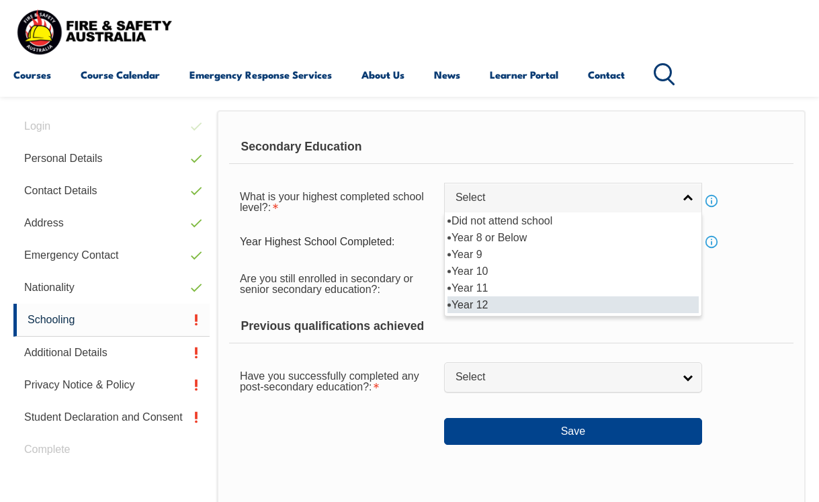
click at [509, 313] on li "Year 12" at bounding box center [572, 304] width 251 height 17
select select "12"
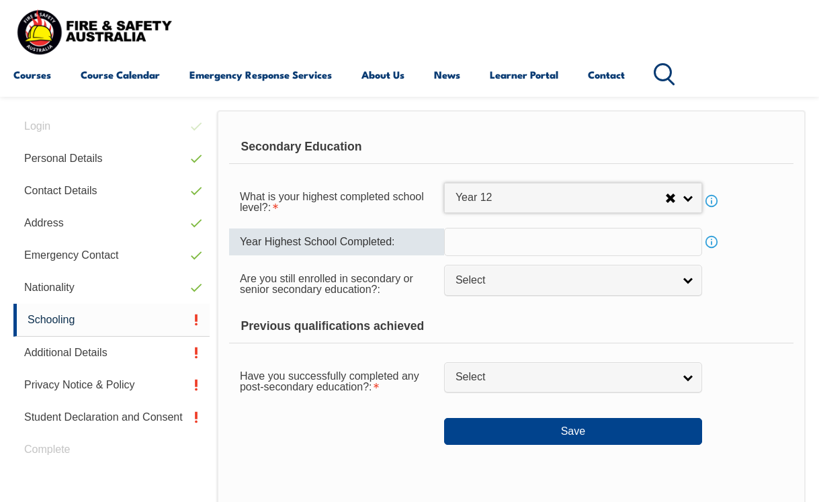
click at [541, 242] on input "text" at bounding box center [573, 242] width 258 height 28
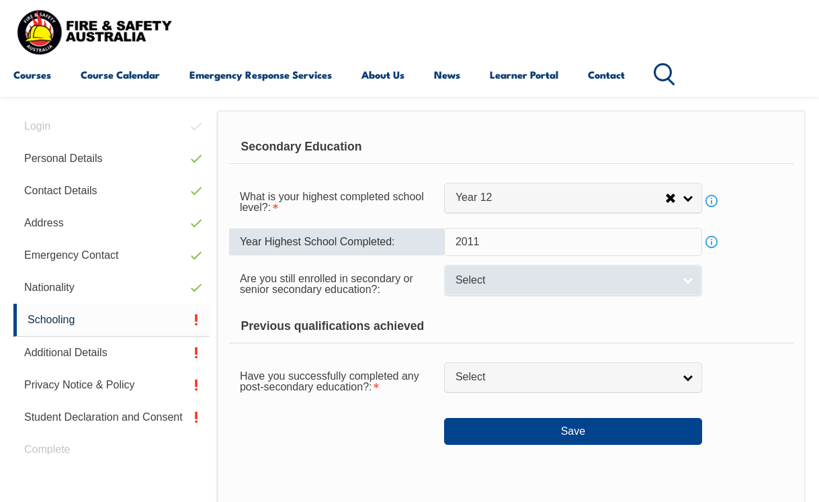
type input "2011"
click at [592, 276] on link "Select" at bounding box center [573, 280] width 258 height 30
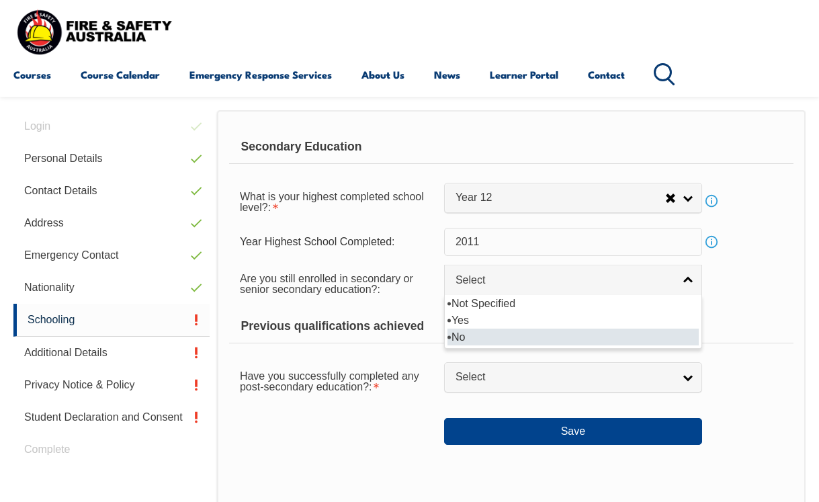
drag, startPoint x: 520, startPoint y: 331, endPoint x: 512, endPoint y: 339, distance: 11.4
click at [512, 339] on ul "Not Specified Yes No" at bounding box center [572, 320] width 254 height 50
select select "false"
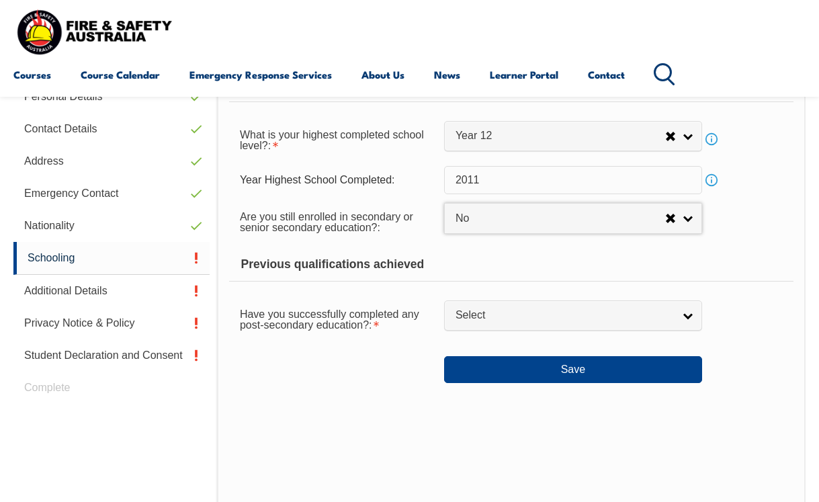
scroll to position [431, 0]
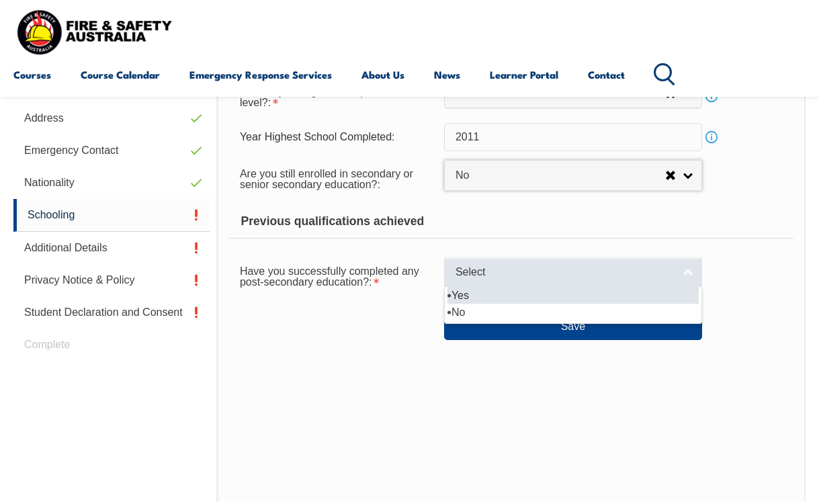
click at [513, 267] on link "Select" at bounding box center [573, 272] width 258 height 30
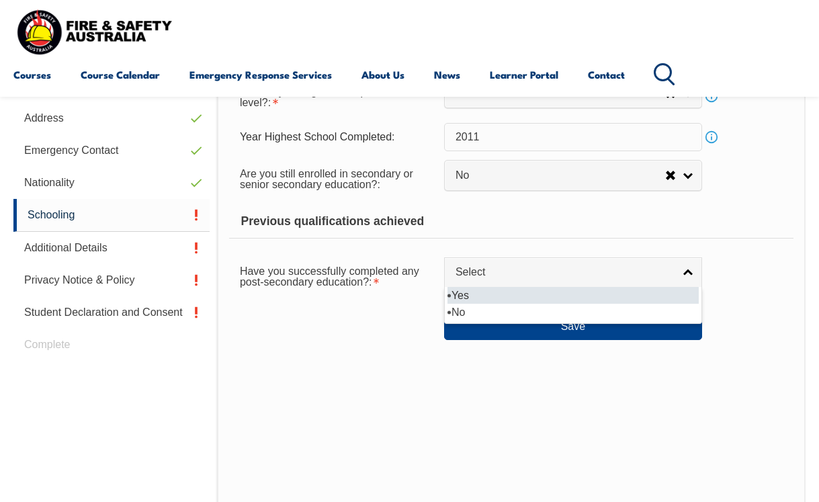
click at [489, 298] on li "Yes" at bounding box center [572, 295] width 251 height 17
select select "true"
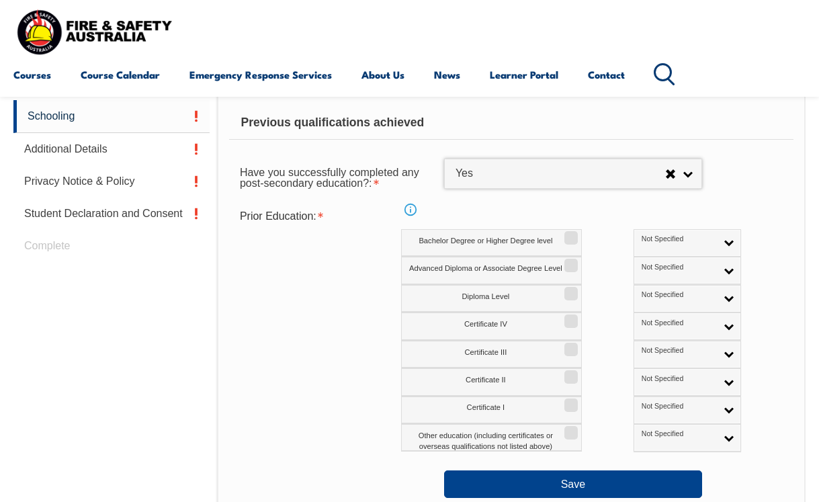
scroll to position [546, 0]
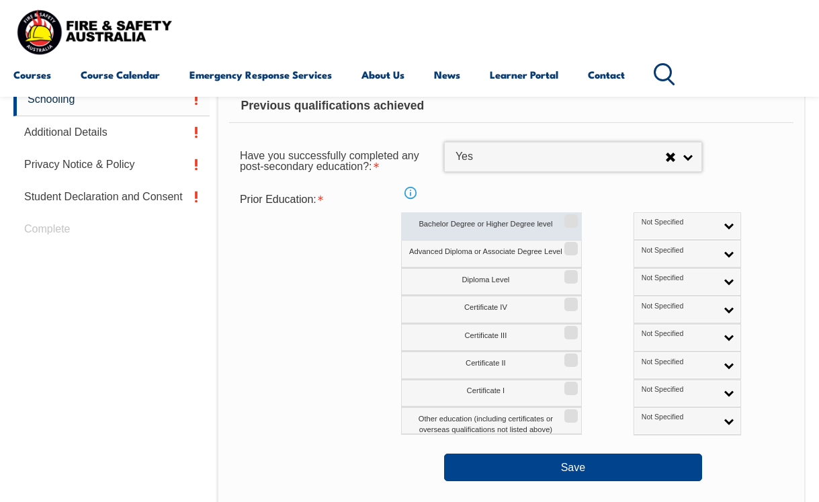
click at [512, 226] on label "Bachelor Degree or Higher Degree level" at bounding box center [491, 226] width 181 height 28
click at [565, 217] on input "Bachelor Degree or Higher Degree level" at bounding box center [569, 216] width 8 height 1
checkbox input "true"
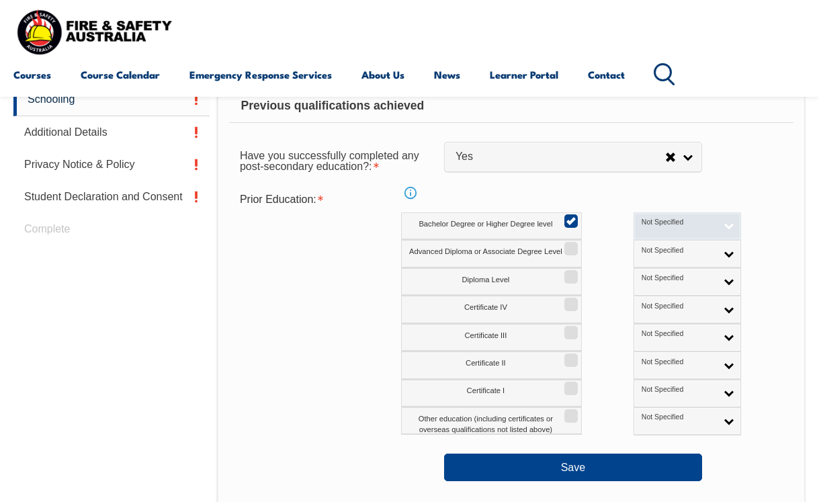
click at [664, 232] on link "Not Specified" at bounding box center [687, 226] width 107 height 28
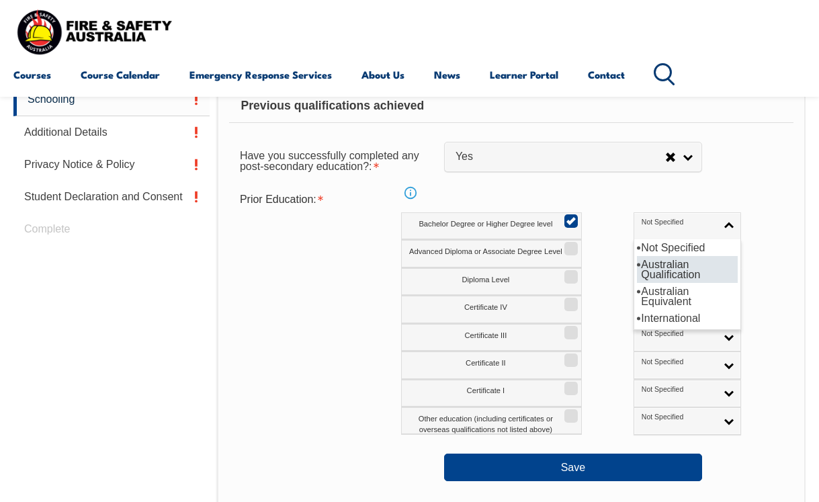
click at [637, 270] on li "Australian Qualification" at bounding box center [687, 269] width 101 height 27
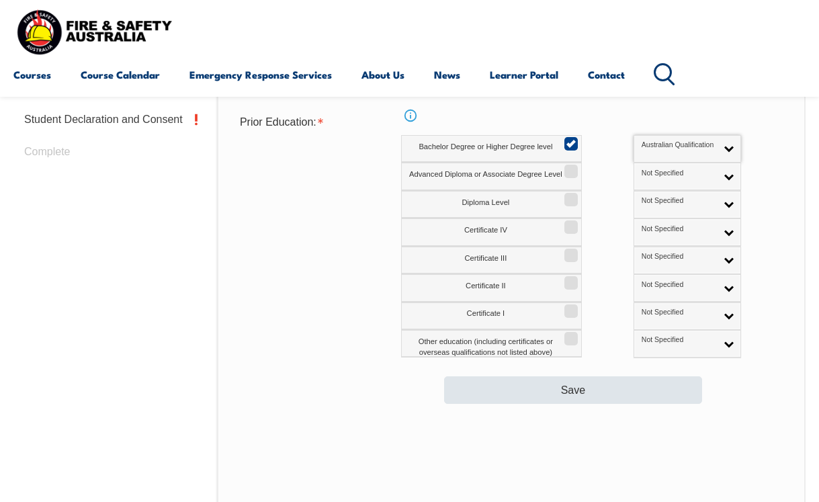
scroll to position [629, 0]
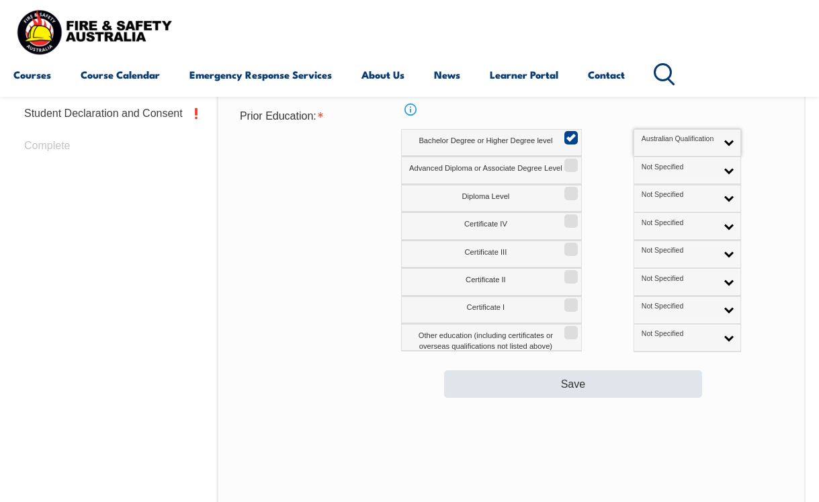
click at [510, 386] on button "Save" at bounding box center [573, 383] width 258 height 27
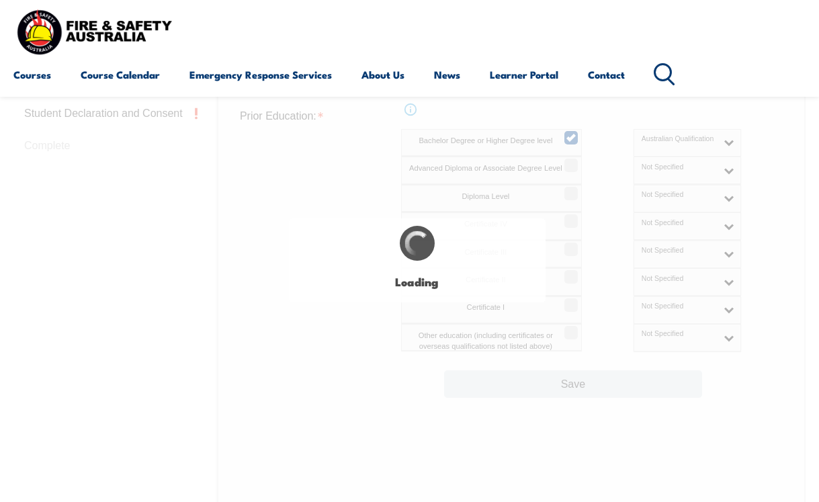
select select
select select "false"
select select "true"
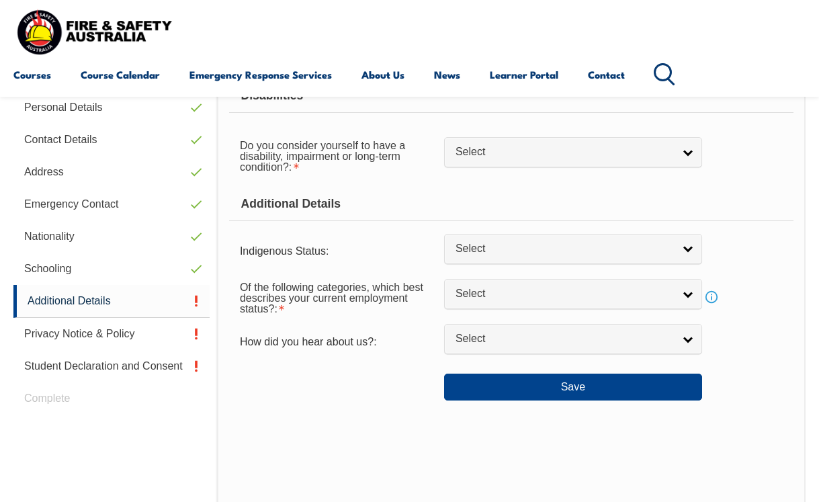
scroll to position [326, 0]
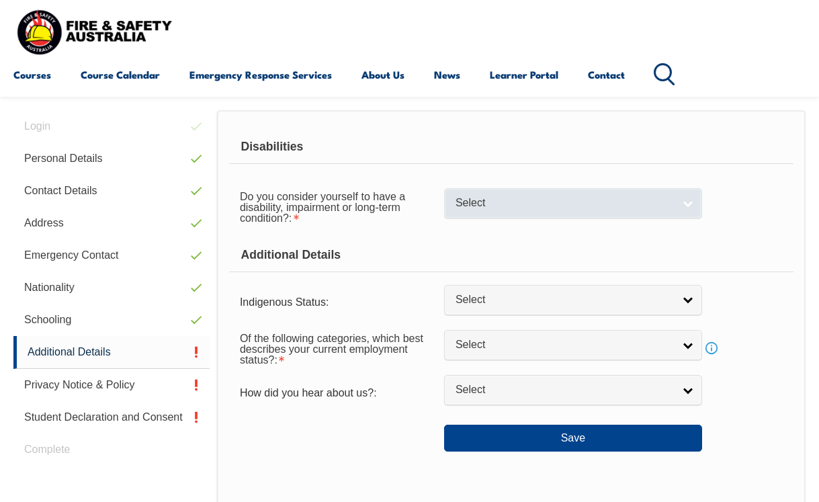
click at [623, 208] on span "Select" at bounding box center [564, 203] width 218 height 14
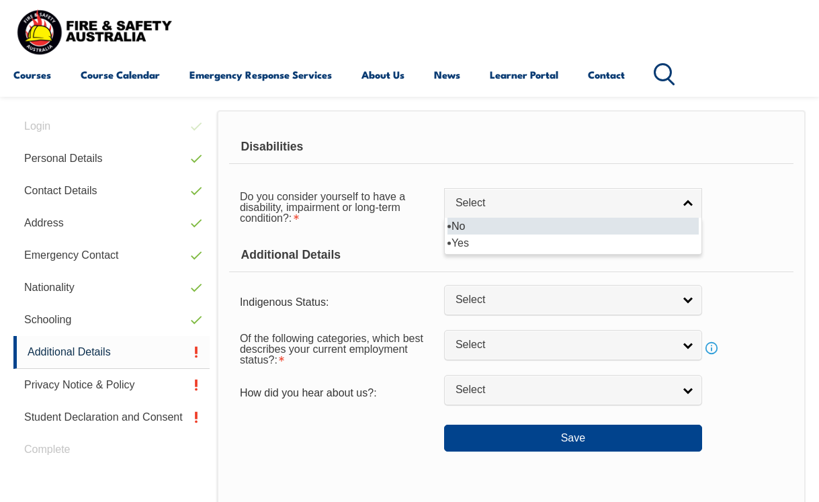
click at [539, 230] on li "No" at bounding box center [572, 226] width 251 height 17
select select "false"
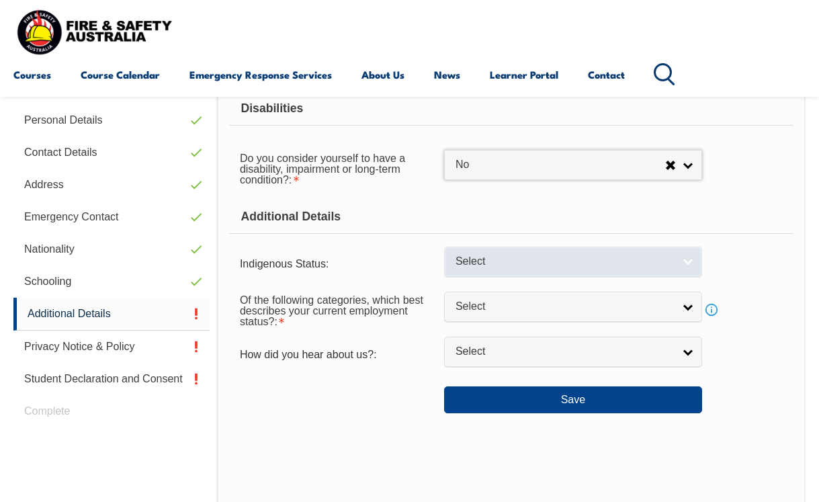
scroll to position [411, 0]
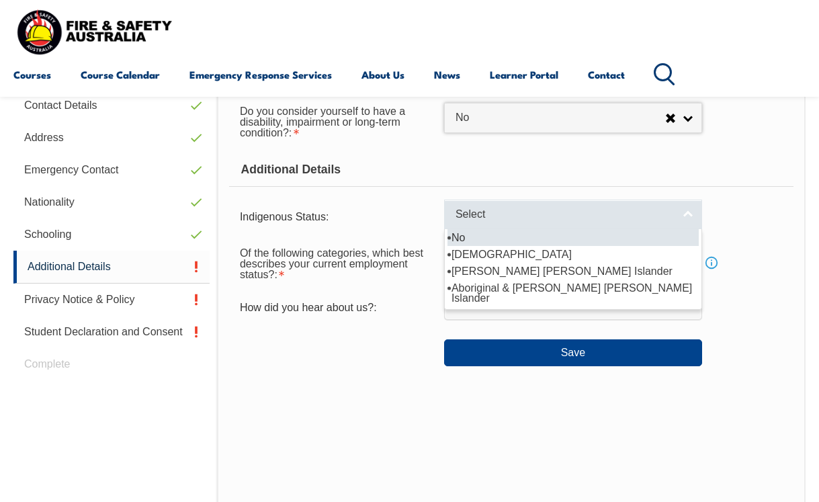
click at [513, 222] on span "Select" at bounding box center [564, 215] width 218 height 14
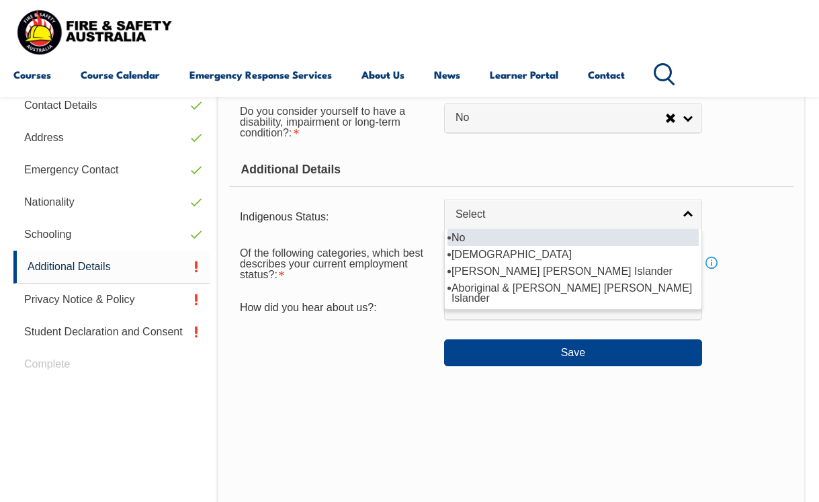
click at [489, 244] on li "No" at bounding box center [572, 237] width 251 height 17
select select "4"
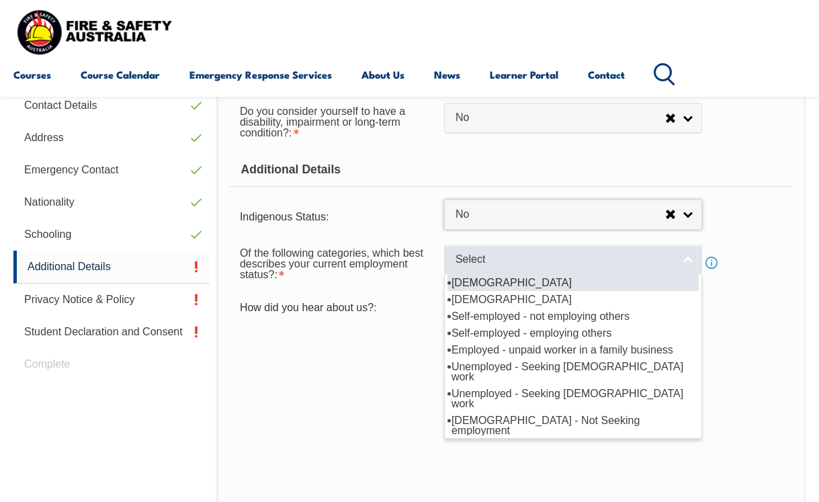
click at [594, 267] on span "Select" at bounding box center [564, 260] width 218 height 14
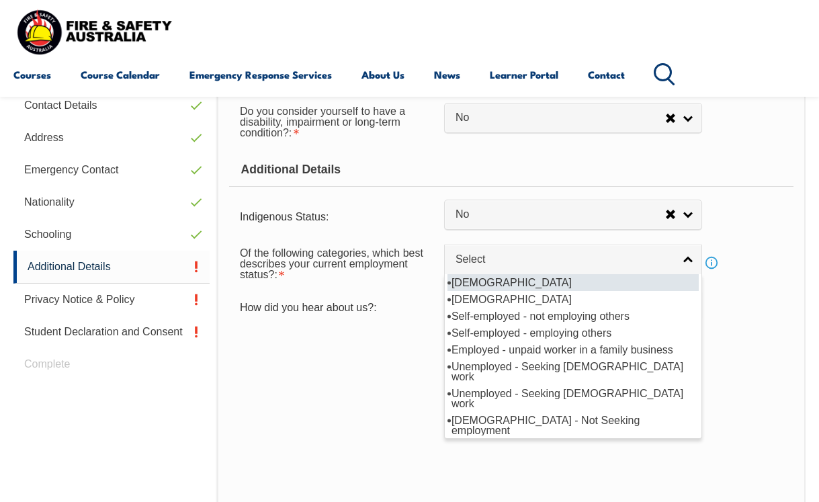
click at [551, 291] on li "Full-time employee" at bounding box center [572, 282] width 251 height 17
select select "1"
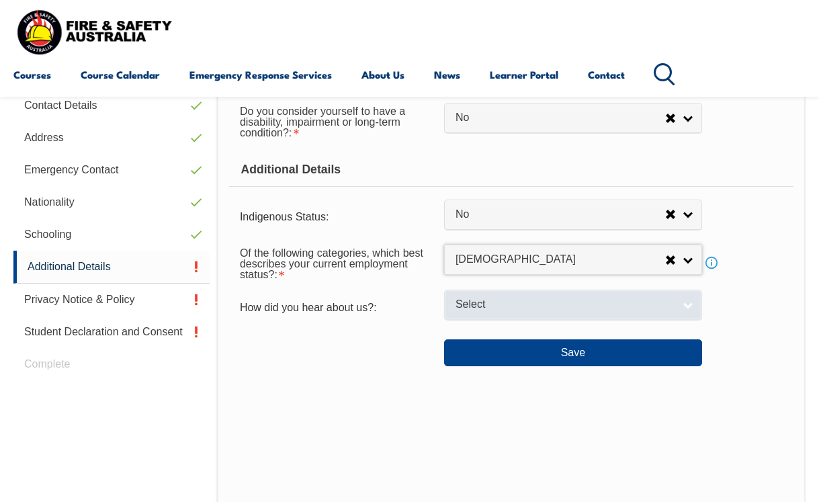
click at [538, 312] on span "Select" at bounding box center [564, 305] width 218 height 14
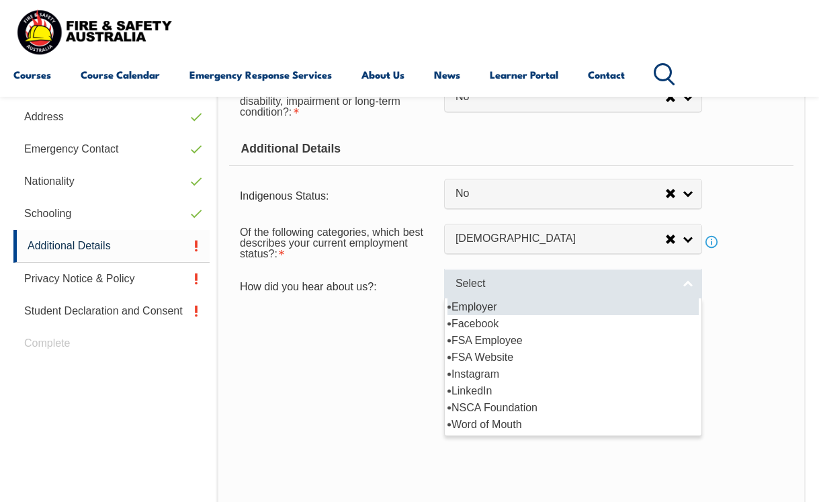
scroll to position [447, 0]
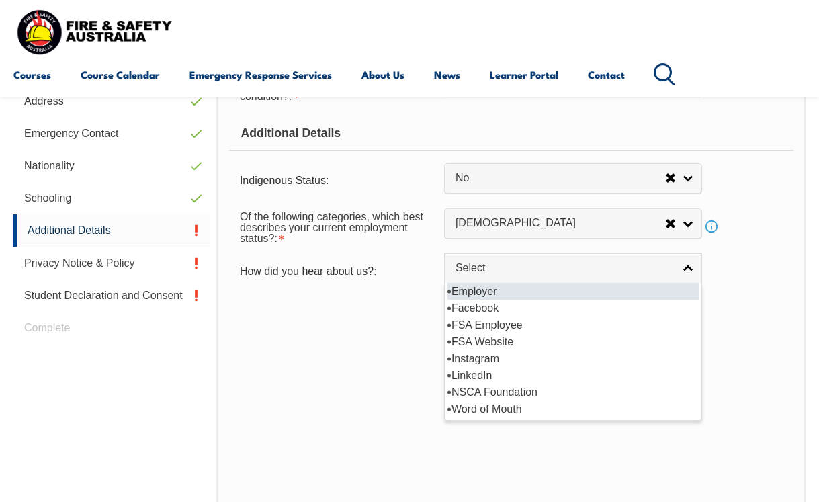
click at [509, 300] on li "Employer" at bounding box center [572, 291] width 251 height 17
select select "8019"
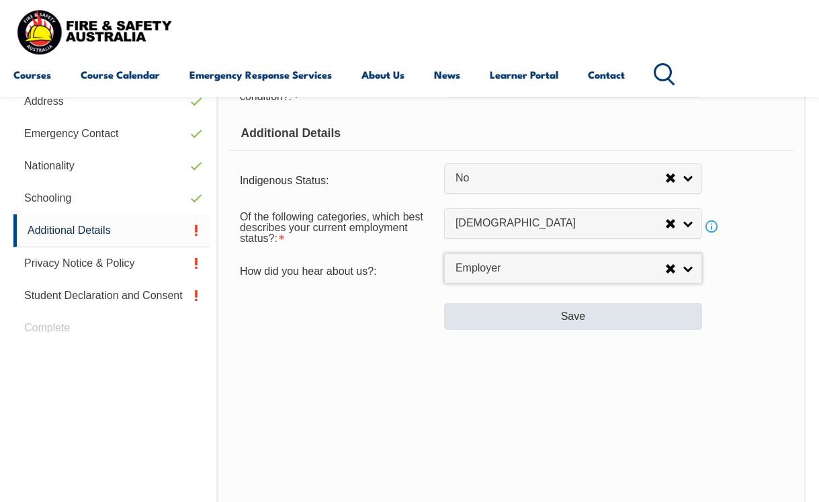
click at [502, 330] on button "Save" at bounding box center [573, 316] width 258 height 27
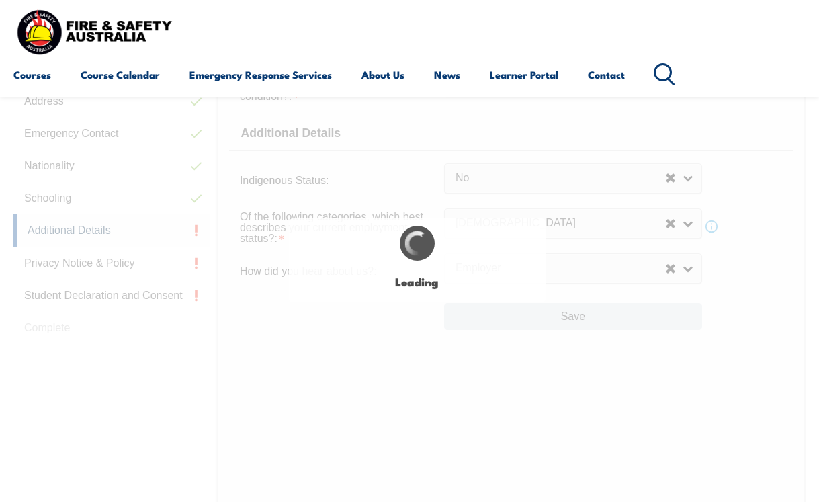
select select "false"
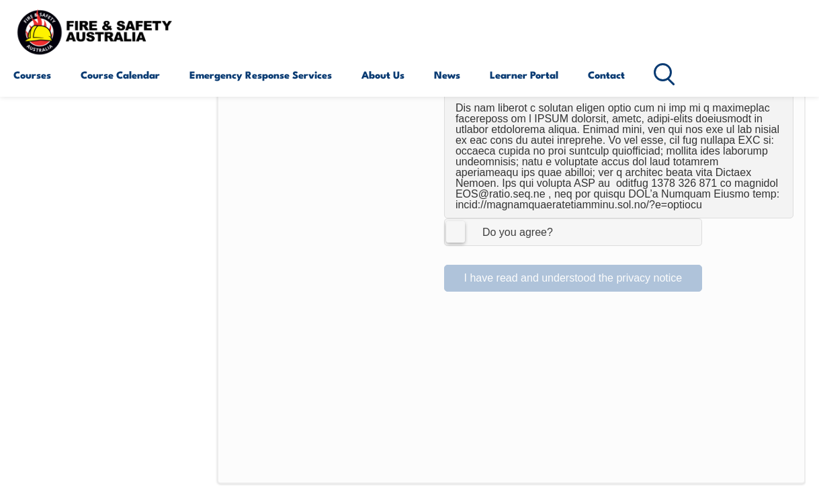
scroll to position [973, 0]
click at [459, 224] on label "I Agree Do you agree?" at bounding box center [573, 233] width 258 height 27
click at [564, 224] on input "I Agree Do you agree?" at bounding box center [575, 233] width 23 height 26
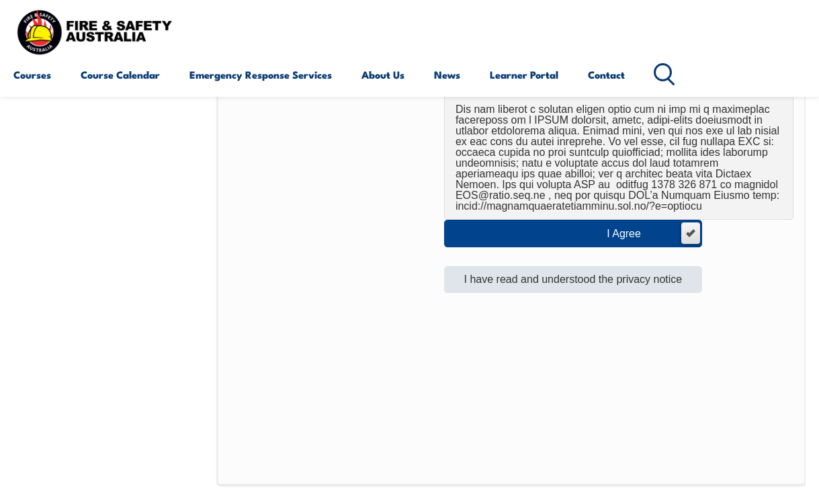
click at [554, 266] on button "I have read and understood the privacy notice" at bounding box center [573, 279] width 258 height 27
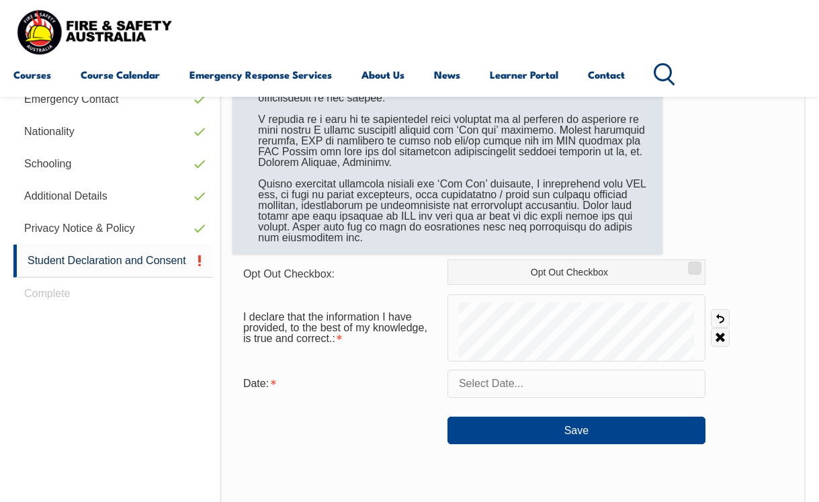
scroll to position [495, 0]
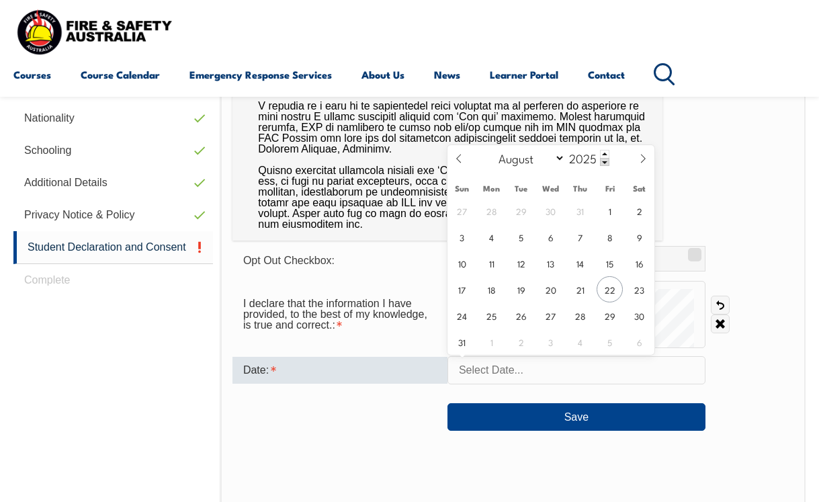
click at [517, 371] on input "text" at bounding box center [576, 370] width 258 height 28
click at [611, 294] on span "22" at bounding box center [610, 289] width 26 height 26
type input "August 22, 2025"
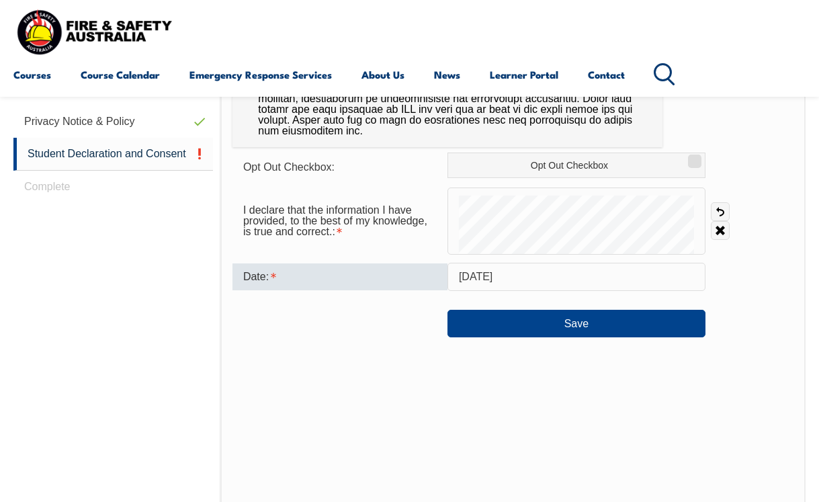
scroll to position [663, 0]
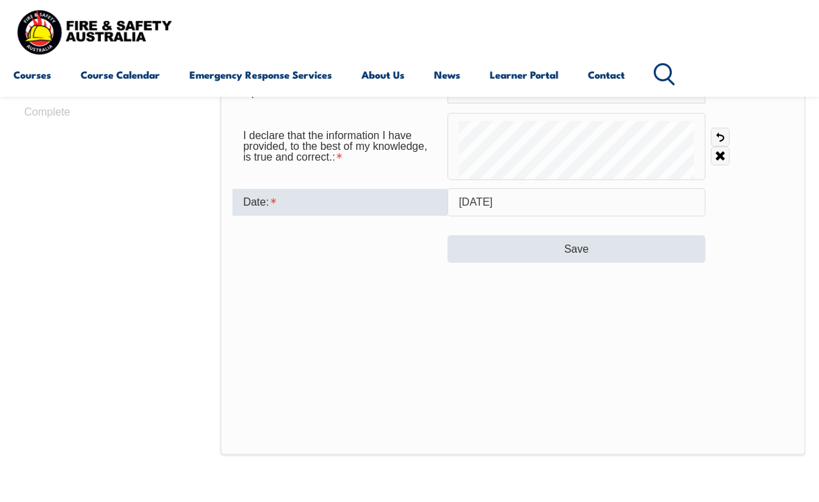
click at [527, 254] on button "Save" at bounding box center [576, 248] width 258 height 27
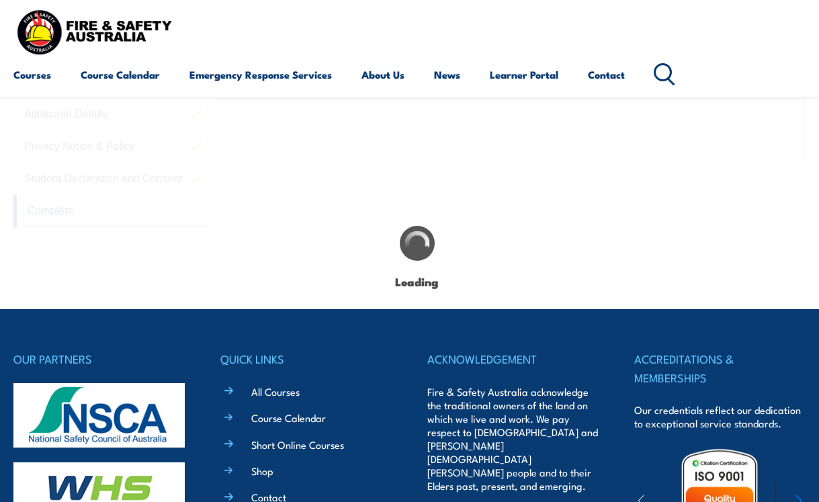
scroll to position [376, 0]
